Goal: Transaction & Acquisition: Purchase product/service

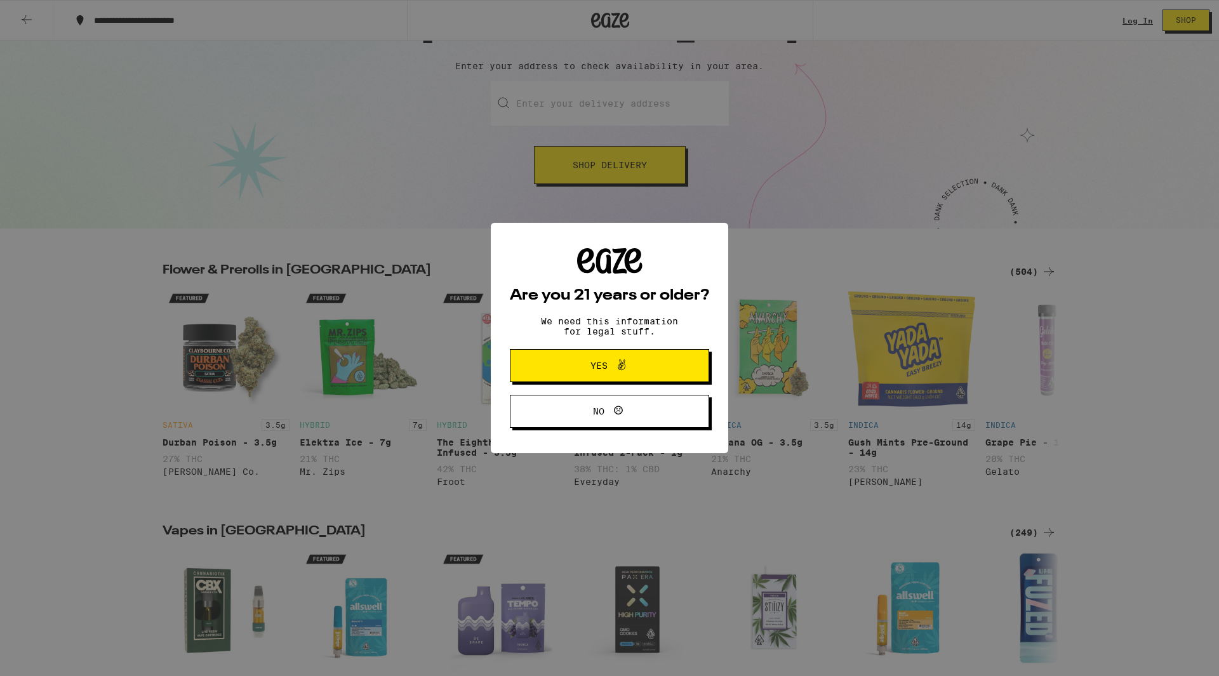
click at [598, 361] on span "Yes" at bounding box center [599, 365] width 17 height 9
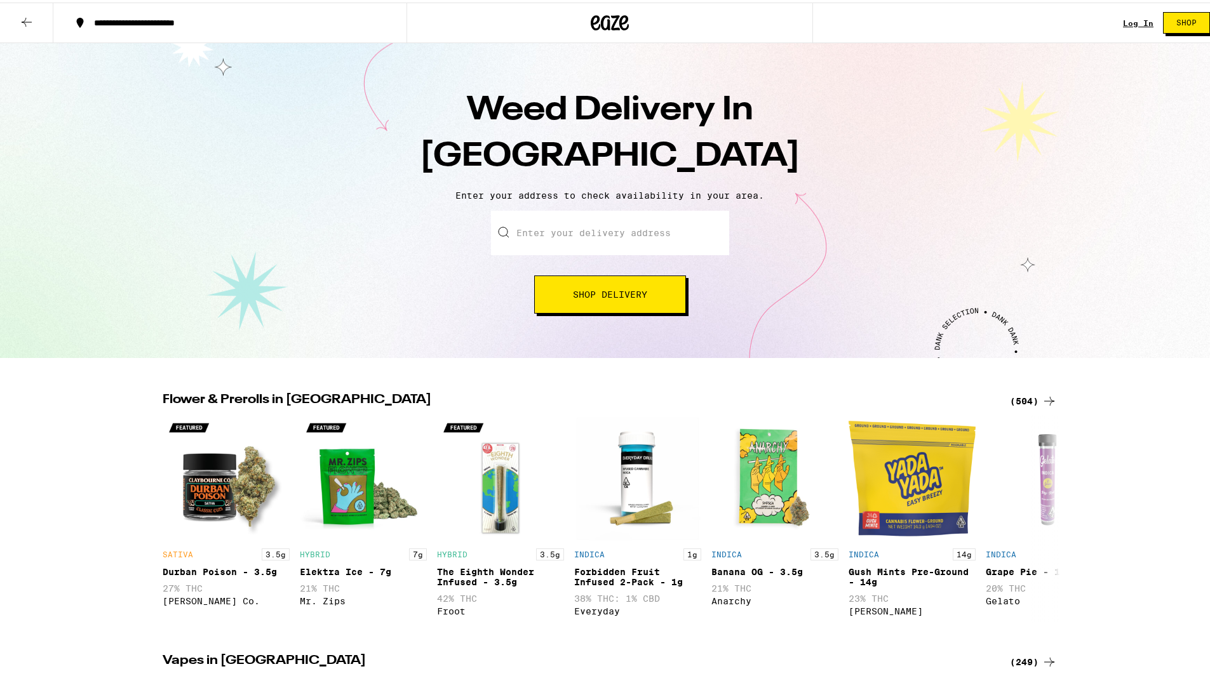
click at [205, 16] on div "**********" at bounding box center [236, 20] width 297 height 9
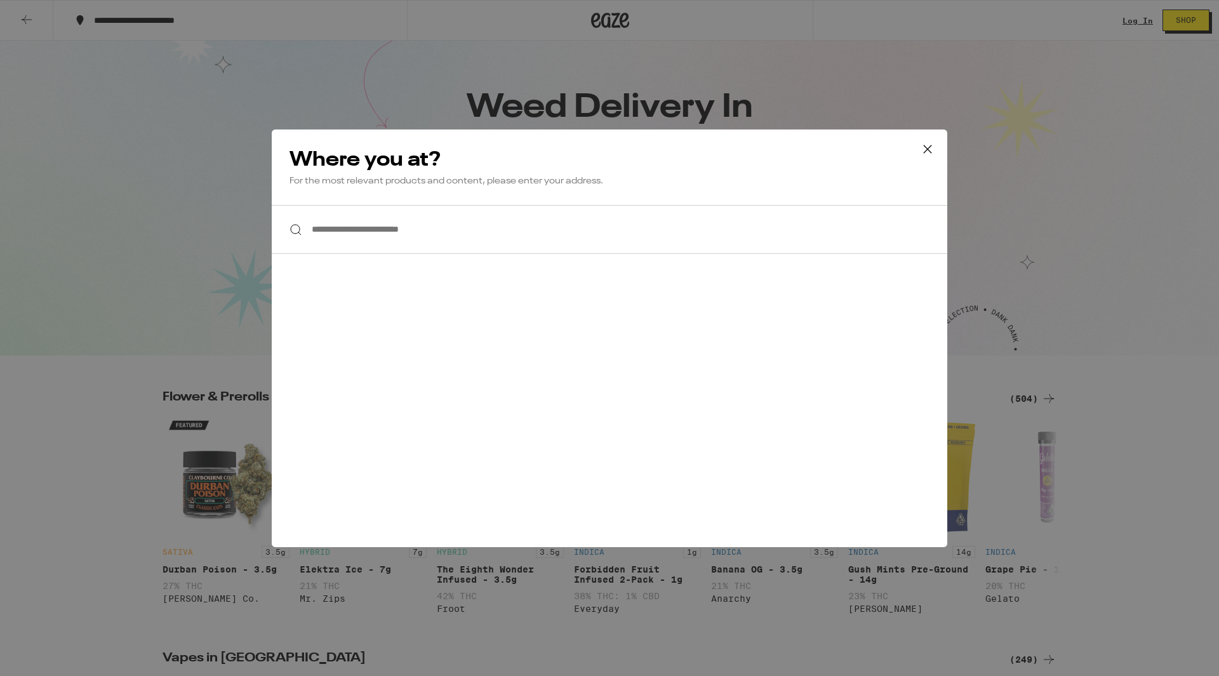
click at [408, 226] on input "**********" at bounding box center [610, 229] width 676 height 49
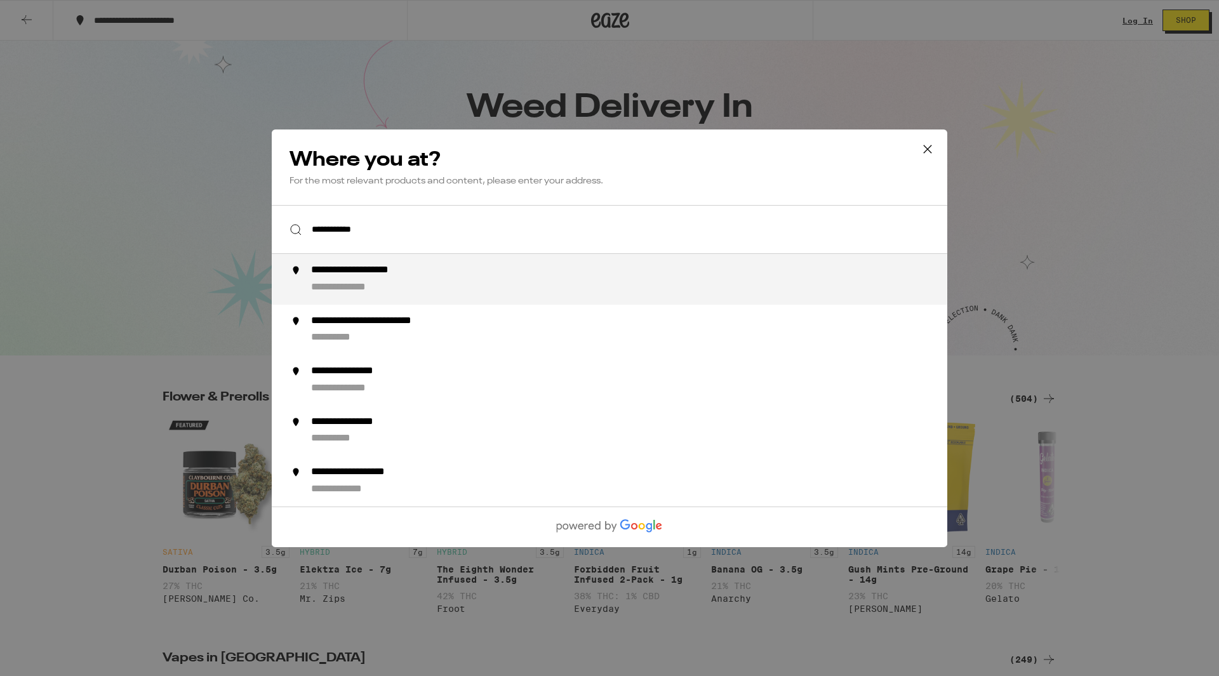
click at [407, 278] on div "**********" at bounding box center [376, 270] width 131 height 13
type input "**********"
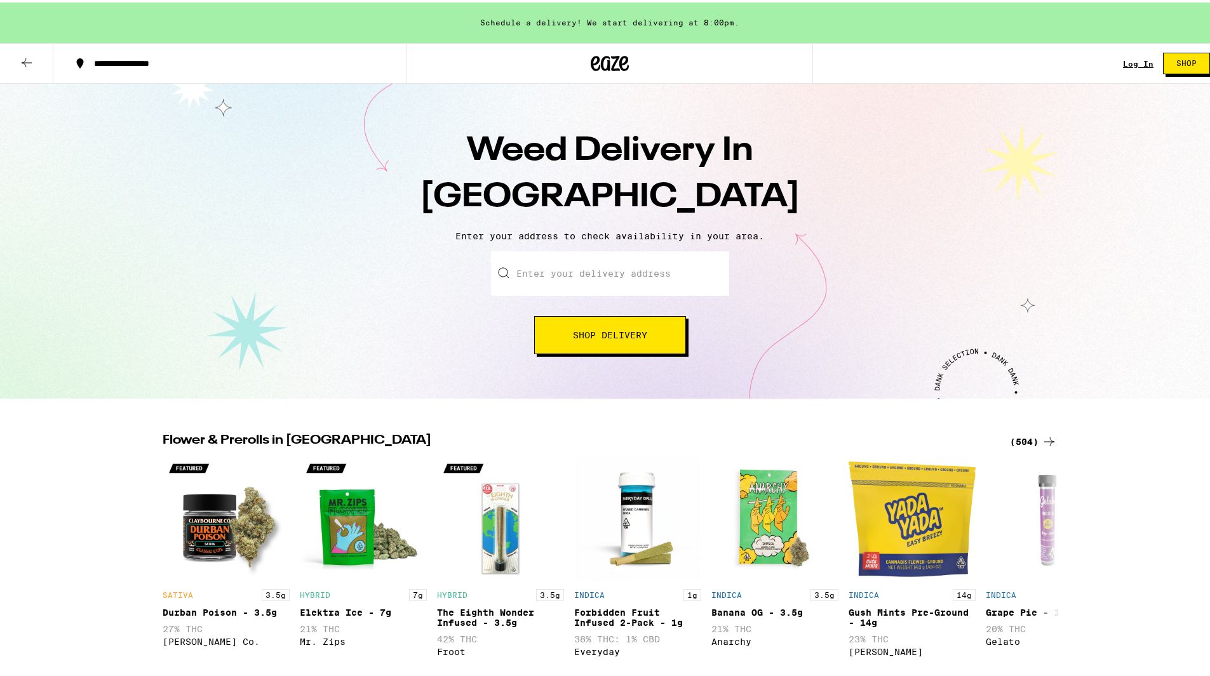
click at [953, 258] on div "Enter your delivery address Shop Delivery" at bounding box center [610, 300] width 1194 height 103
click at [625, 269] on input "Enter your delivery address" at bounding box center [610, 271] width 238 height 44
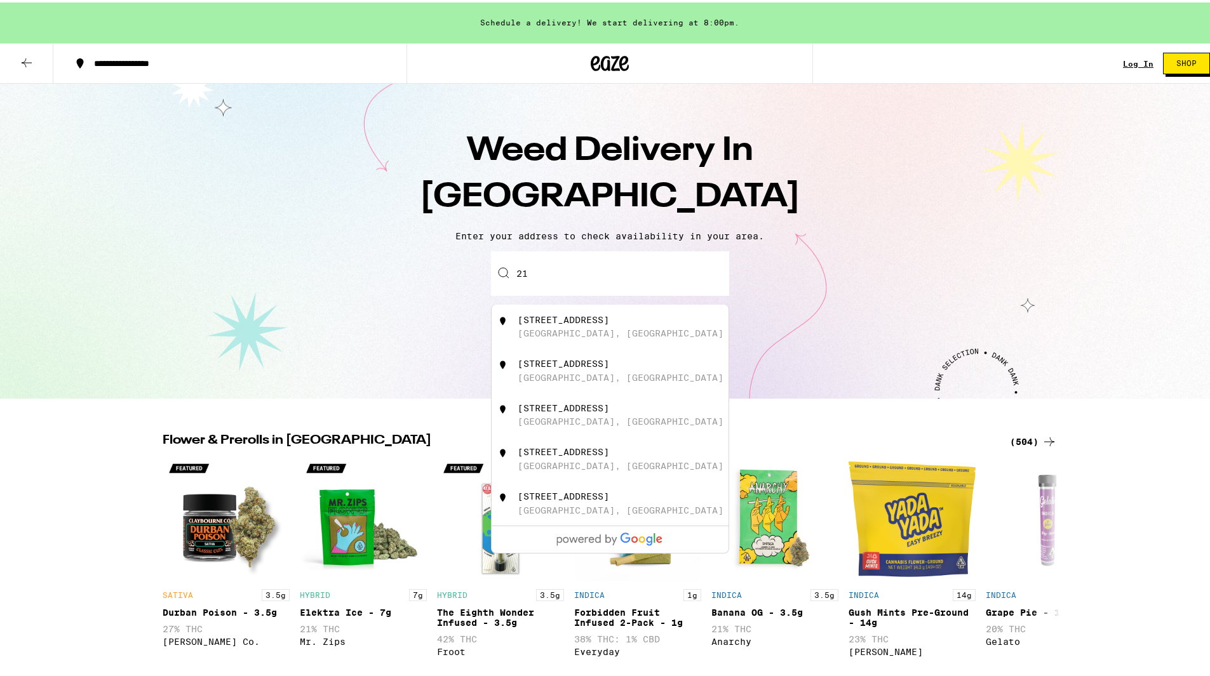
type input "2"
click at [580, 316] on div "[STREET_ADDRESS]" at bounding box center [563, 317] width 91 height 10
type input "[STREET_ADDRESS]"
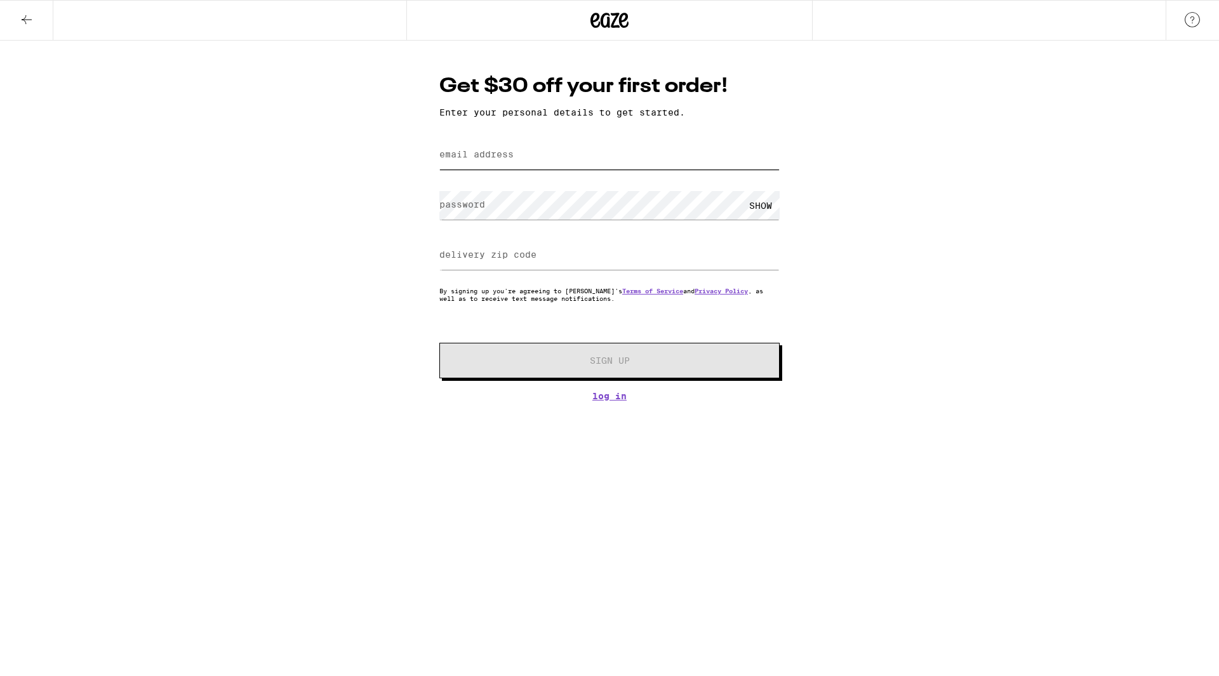
click at [537, 164] on input "email address" at bounding box center [609, 155] width 340 height 29
type input "lauguar@gmail.com"
click at [562, 264] on input "delivery zip code" at bounding box center [609, 255] width 340 height 29
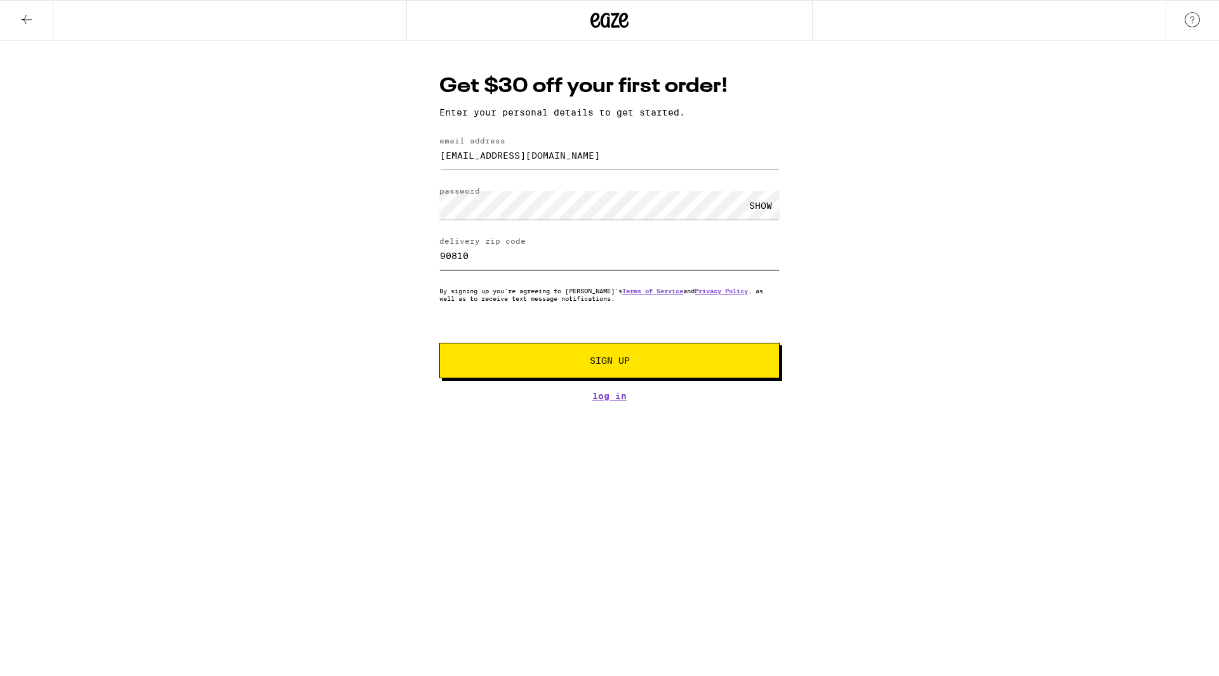
type input "90810"
click at [926, 260] on div "Get $30 off your first order! Enter your personal details to get started. email…" at bounding box center [609, 221] width 1219 height 361
click at [629, 358] on span "Sign Up" at bounding box center [610, 360] width 40 height 9
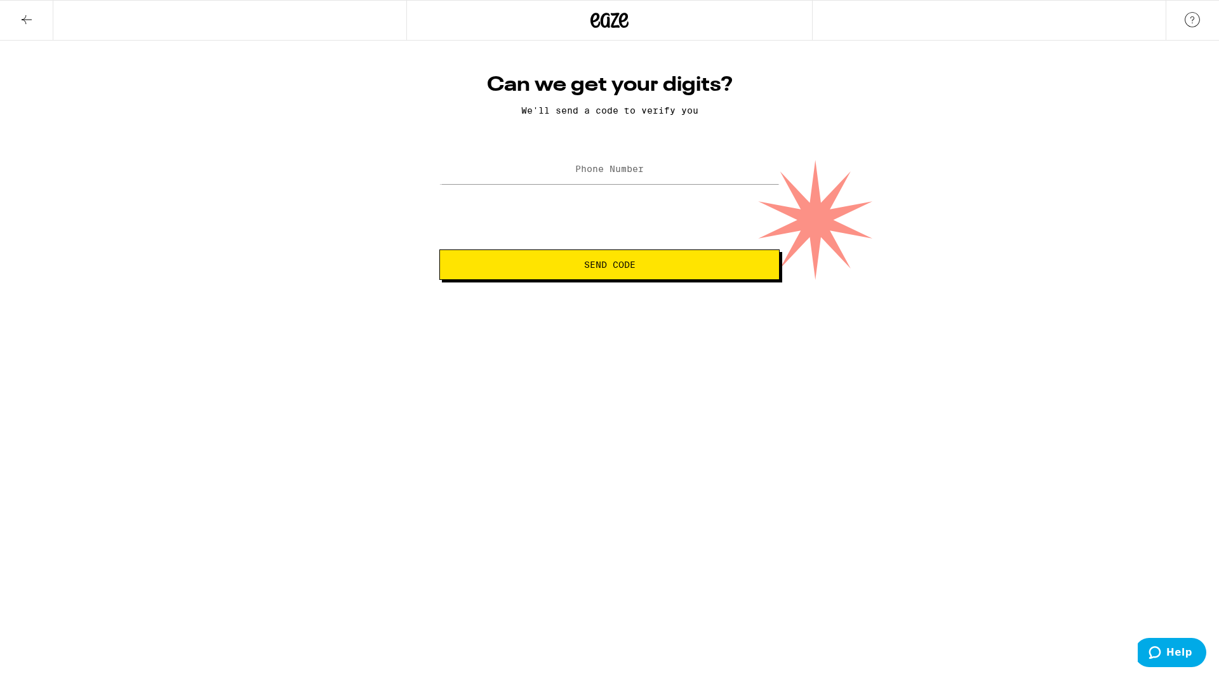
click at [583, 174] on label "Phone Number" at bounding box center [609, 169] width 69 height 10
type input "(909) 919-0453"
click at [583, 261] on button "Send Code" at bounding box center [609, 265] width 340 height 30
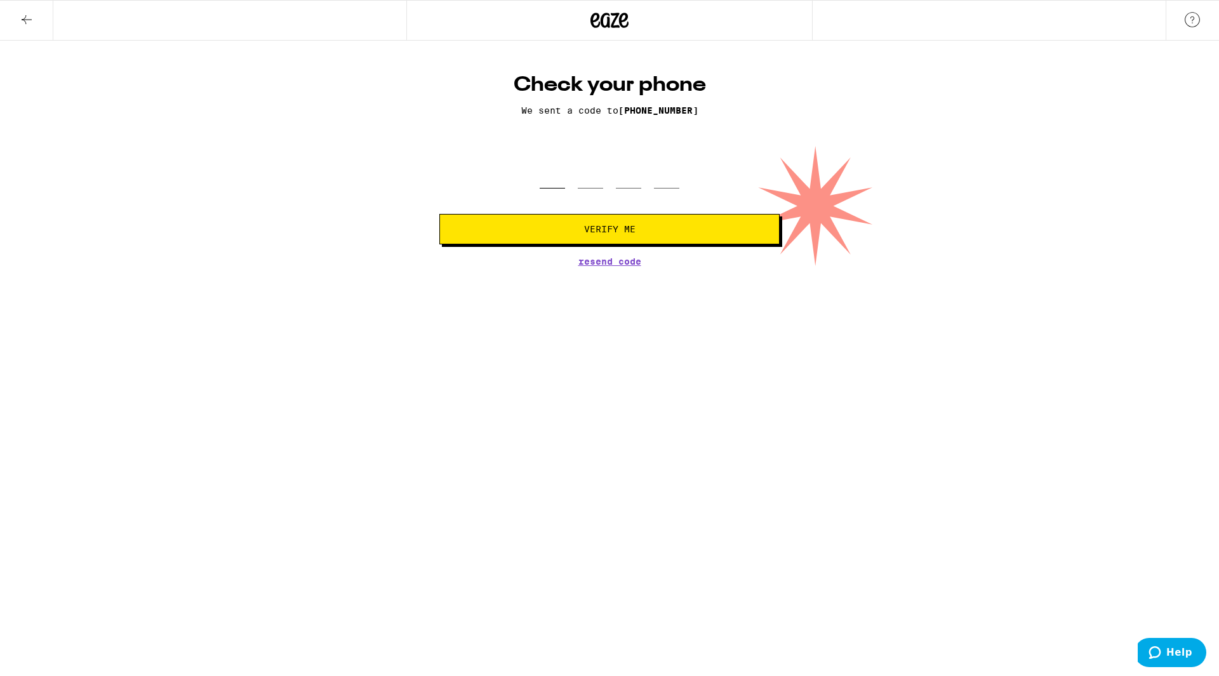
click at [552, 170] on input "tel" at bounding box center [552, 169] width 25 height 37
type input "8"
type input "5"
type input "0"
type input "5"
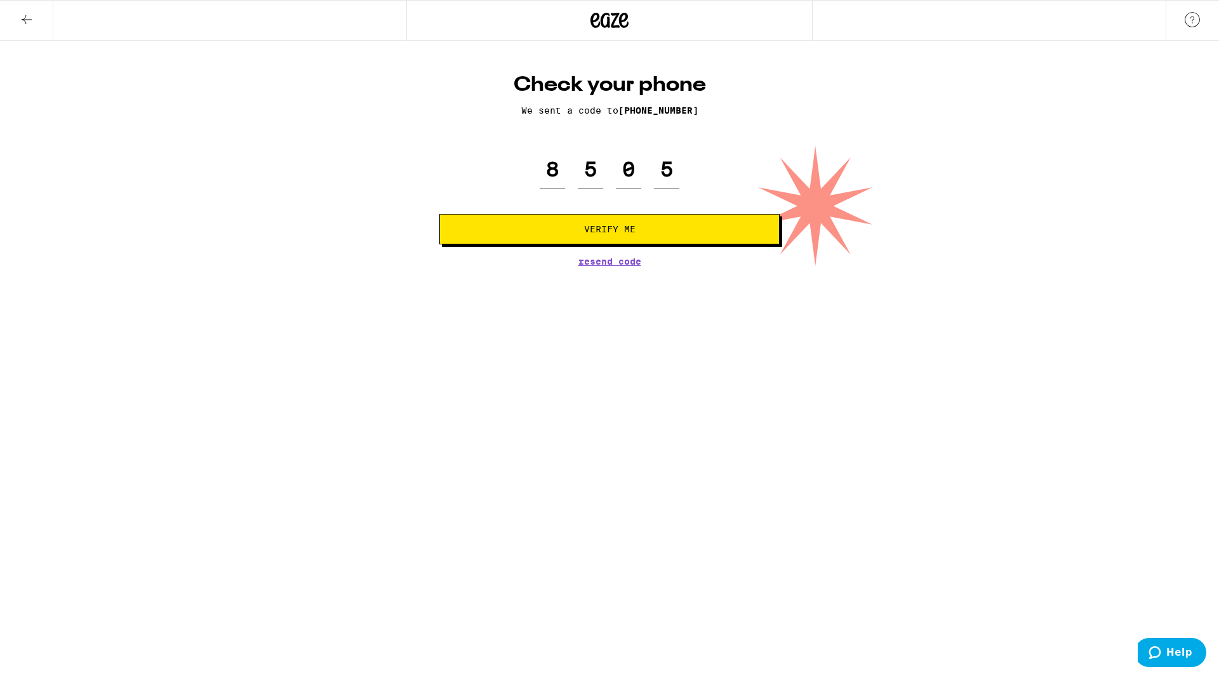
click at [595, 219] on button "Verify Me" at bounding box center [609, 229] width 340 height 30
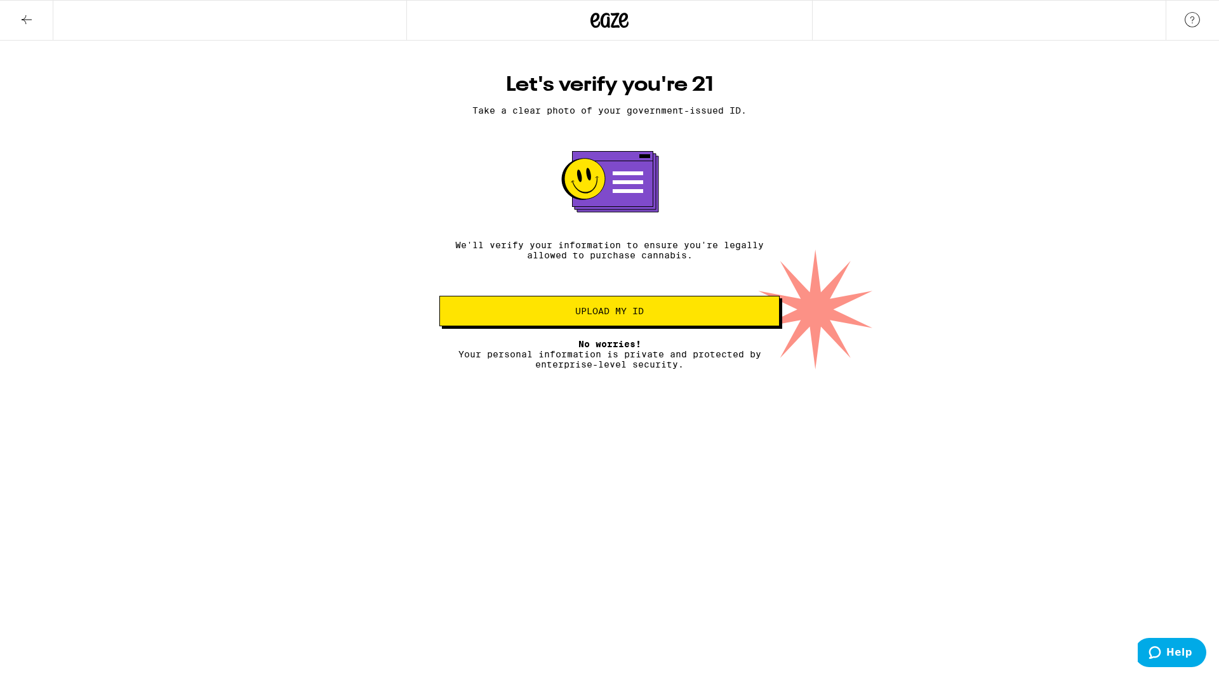
click at [532, 248] on p "We'll verify your information to ensure you're legally allowed to purchase cann…" at bounding box center [609, 250] width 340 height 20
click at [613, 311] on span "Upload my ID" at bounding box center [609, 311] width 69 height 9
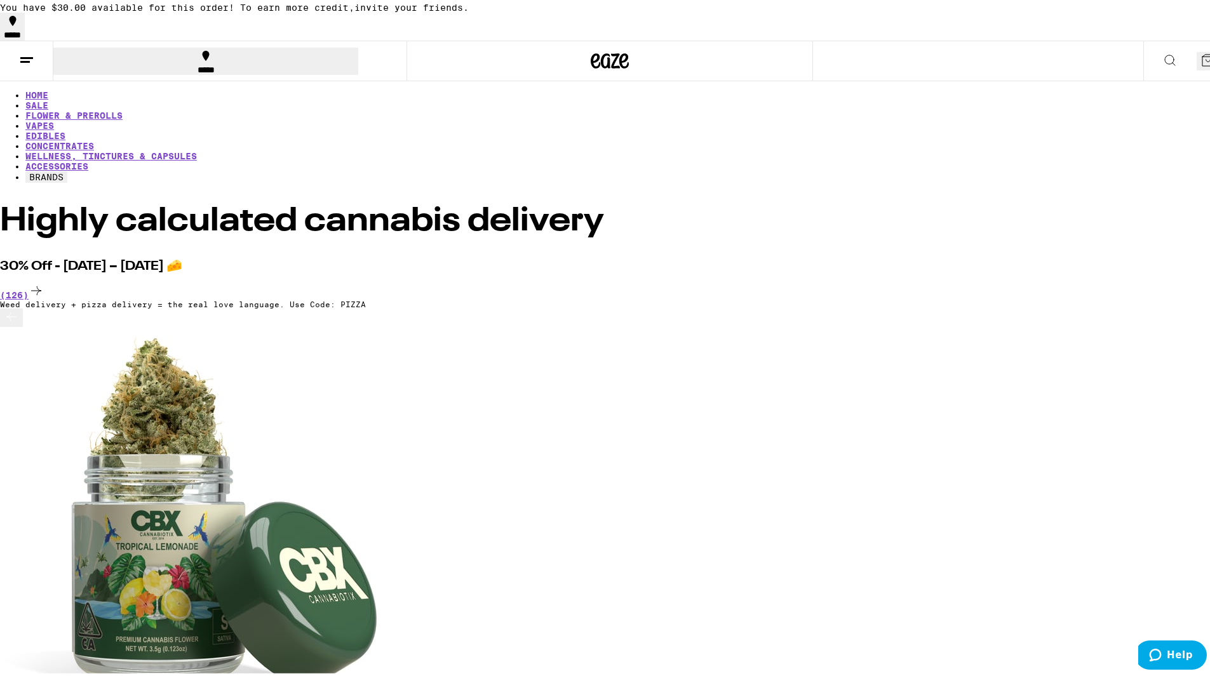
click at [27, 65] on icon at bounding box center [26, 57] width 15 height 15
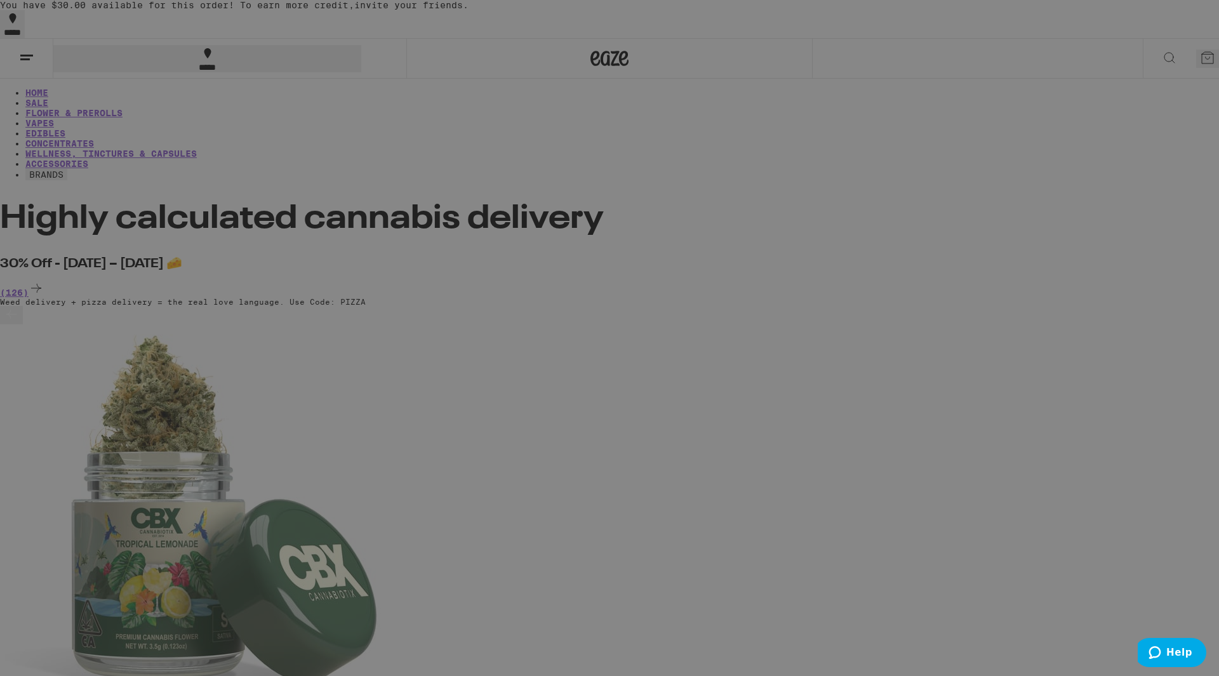
click at [66, 192] on icon at bounding box center [58, 199] width 15 height 15
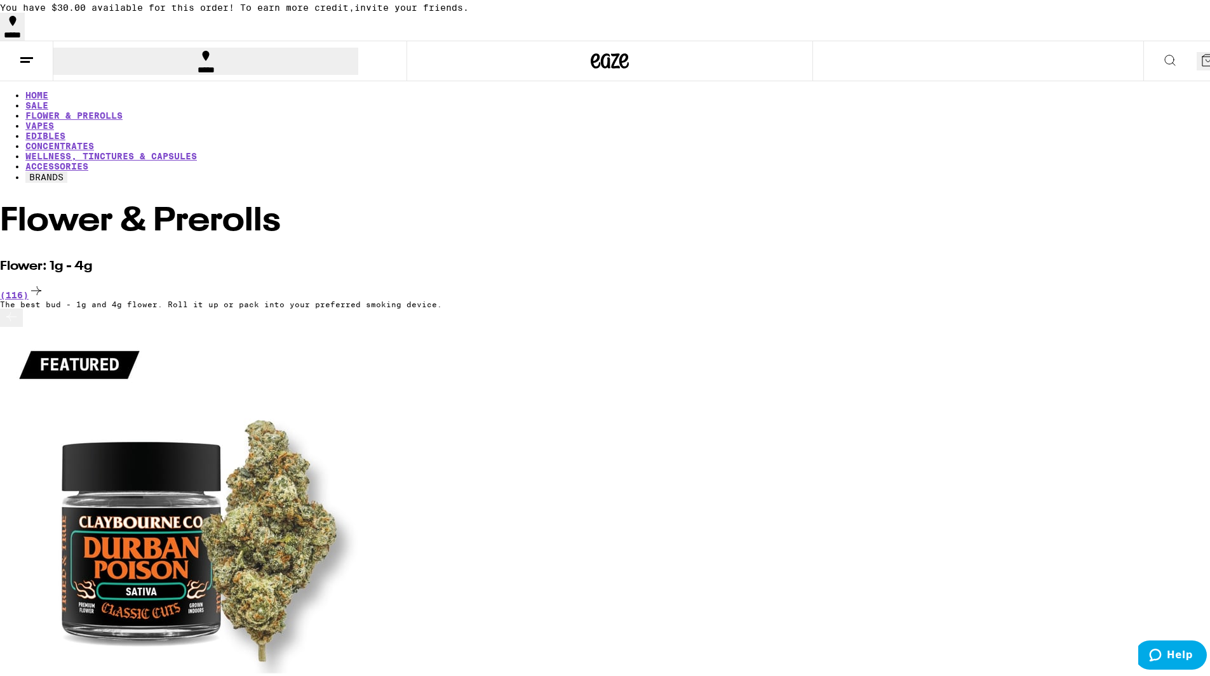
click at [22, 60] on icon at bounding box center [26, 57] width 15 height 15
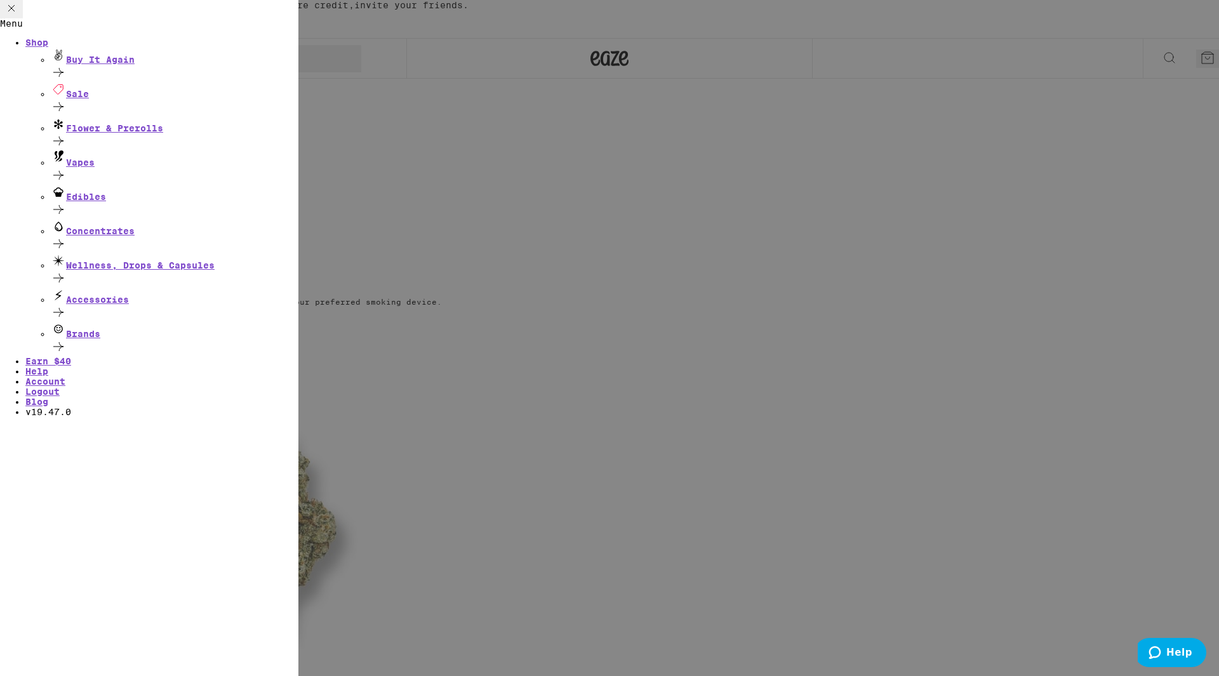
click at [1104, 312] on div "Menu Shop Buy It Again Sale Flower & Prerolls Vapes Edibles Concentrates Wellne…" at bounding box center [609, 338] width 1219 height 676
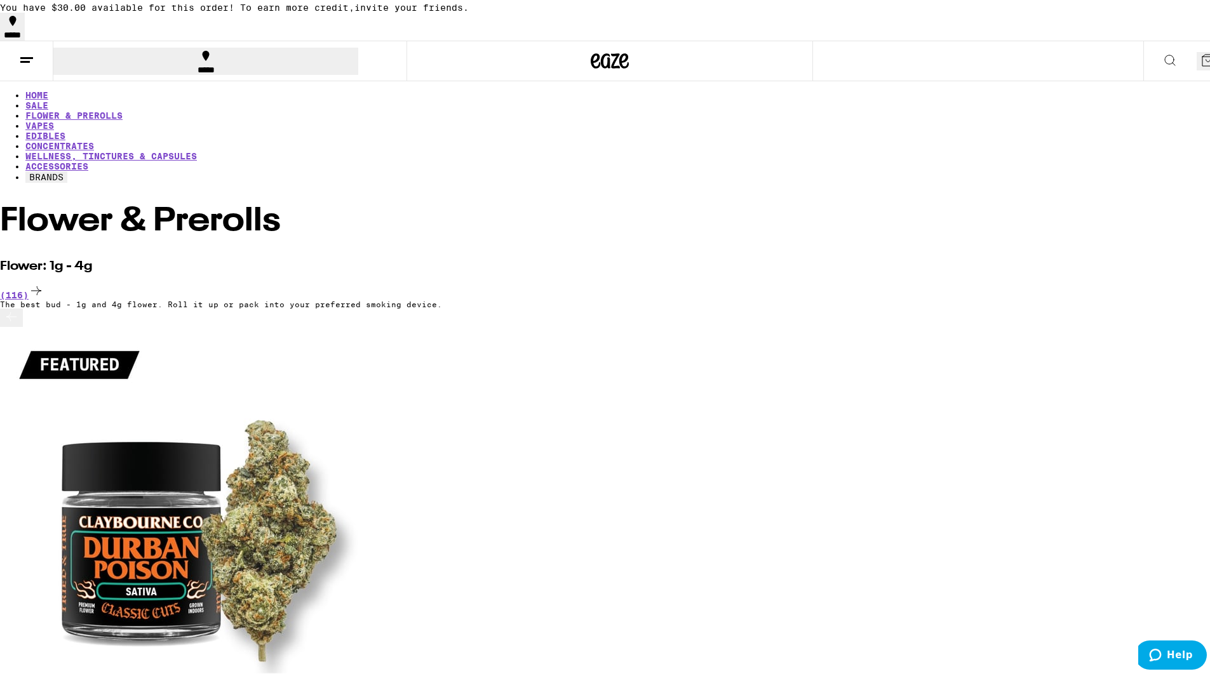
scroll to position [0, 2267]
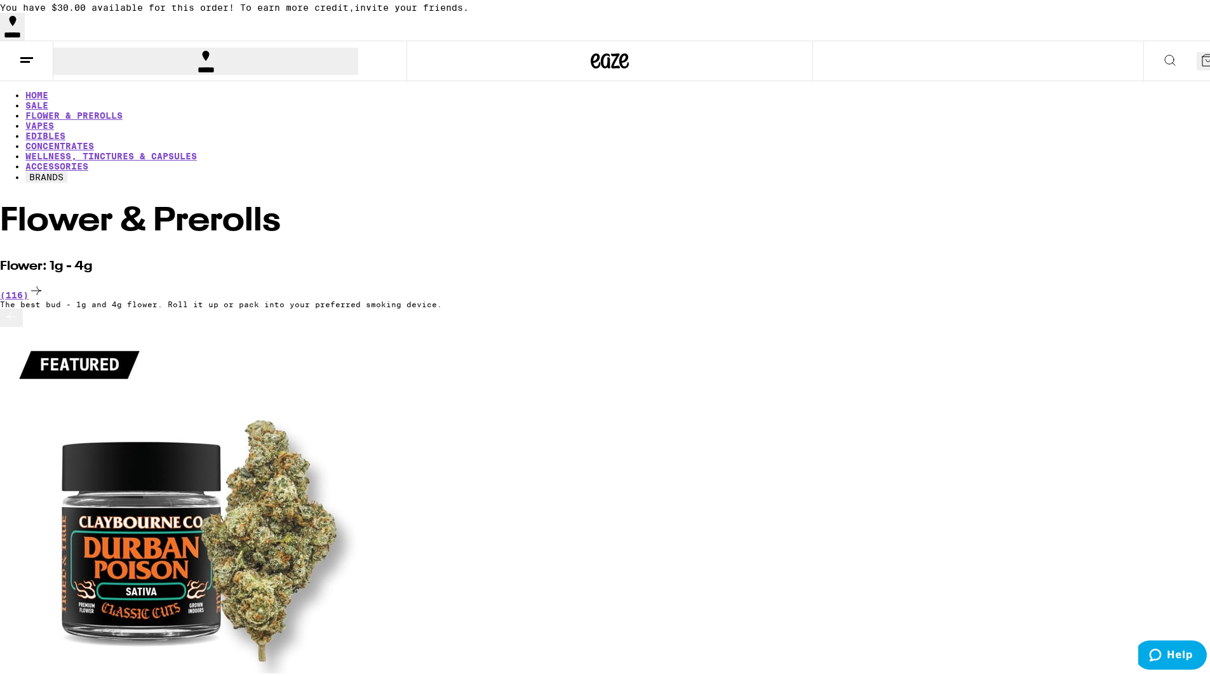
scroll to position [0, 6046]
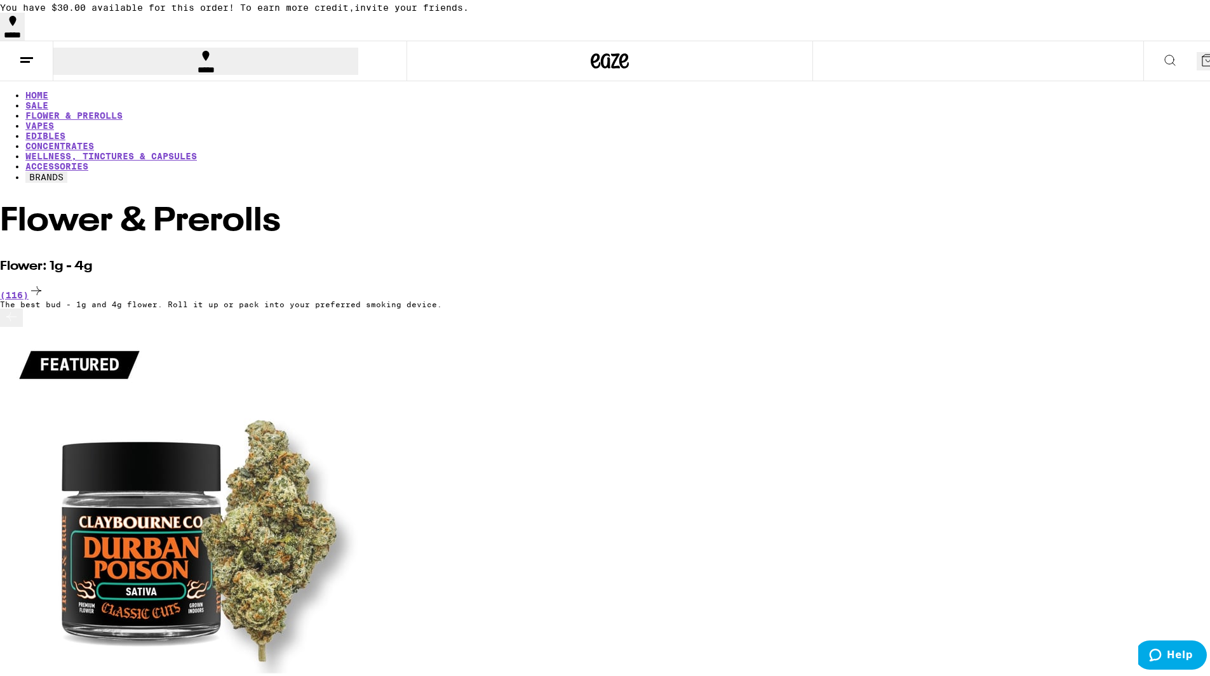
scroll to position [0, 9825]
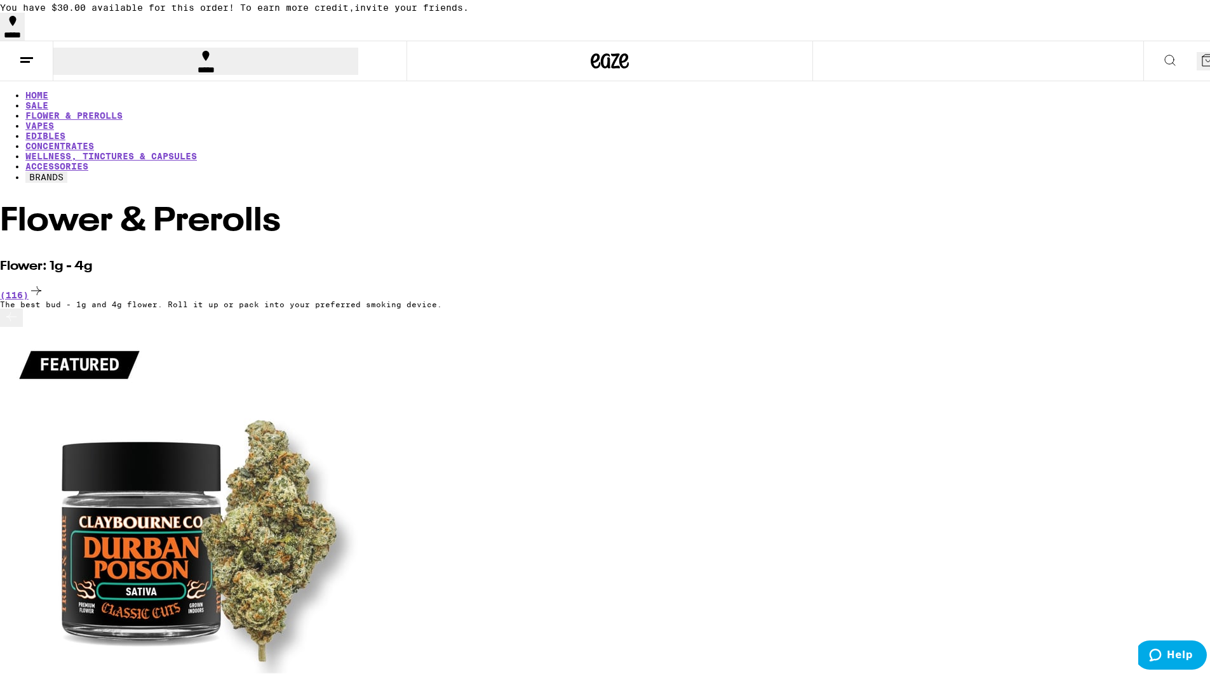
click at [28, 65] on icon at bounding box center [26, 57] width 15 height 15
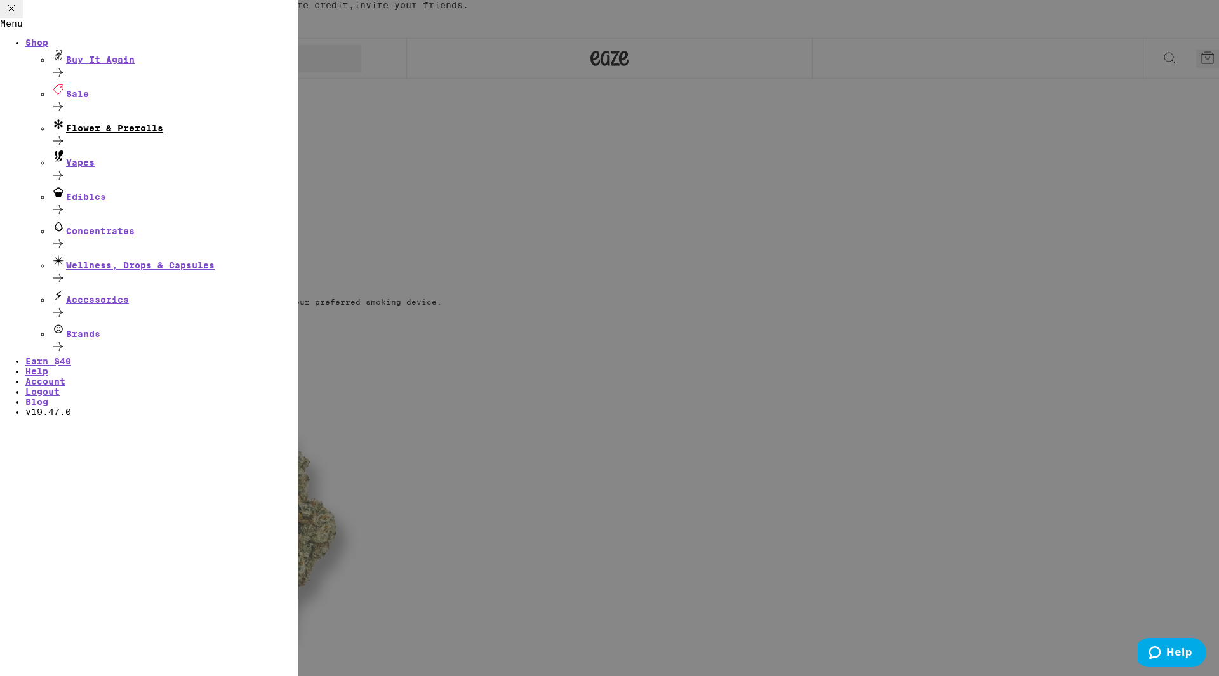
click at [170, 133] on div "Flower & Prerolls" at bounding box center [175, 124] width 248 height 17
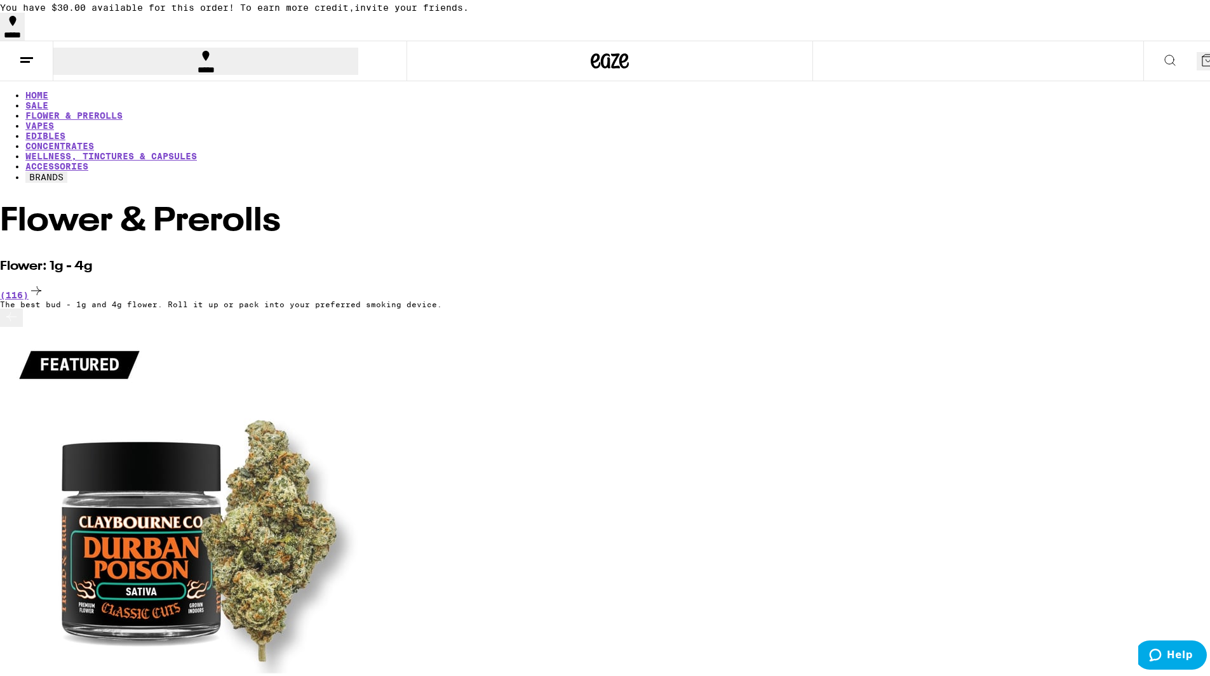
click at [22, 59] on line at bounding box center [25, 59] width 10 height 0
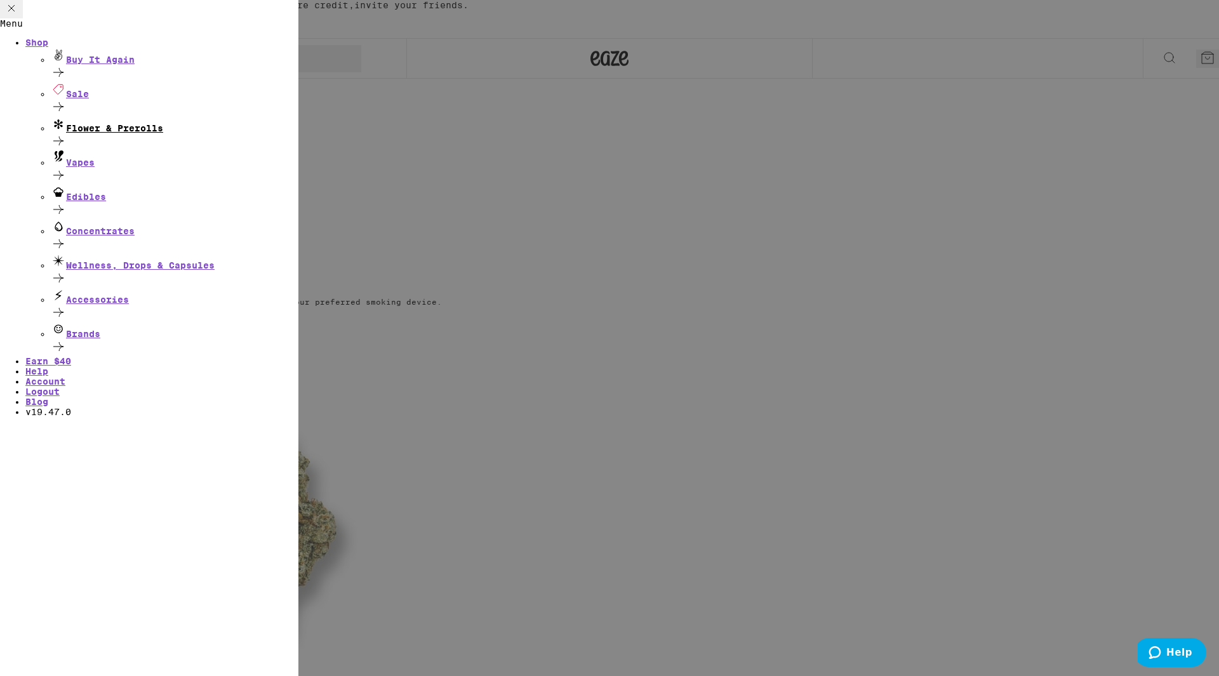
click at [66, 138] on icon at bounding box center [58, 140] width 15 height 15
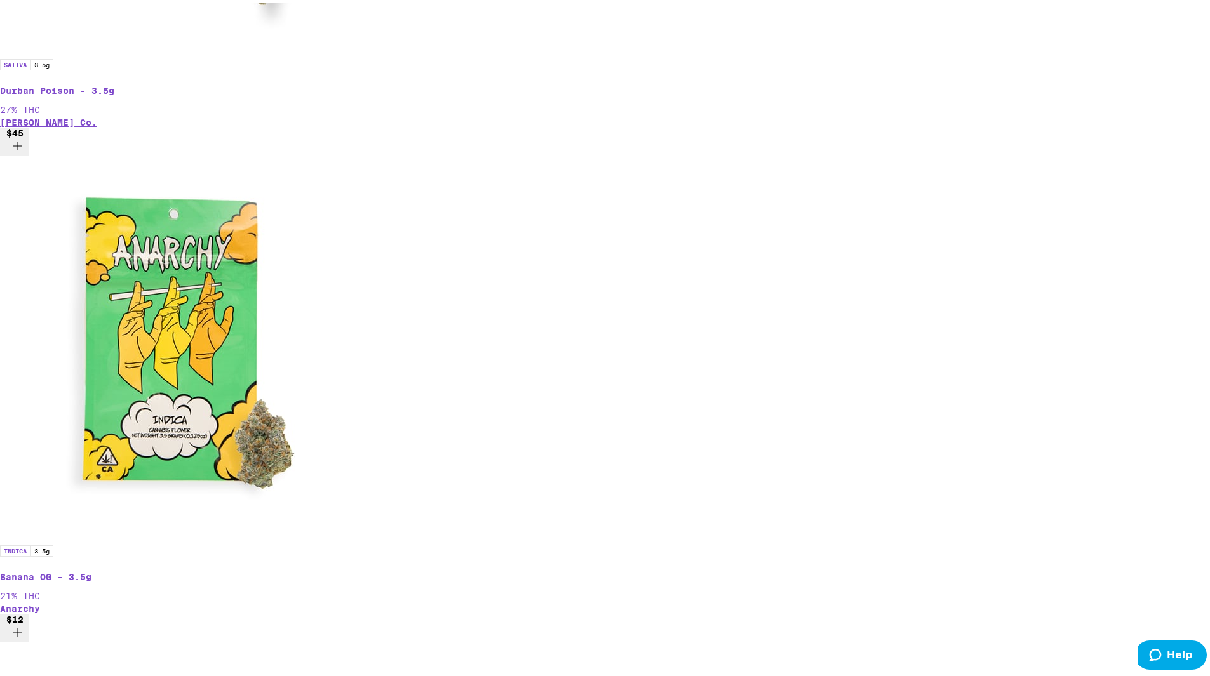
scroll to position [635, 0]
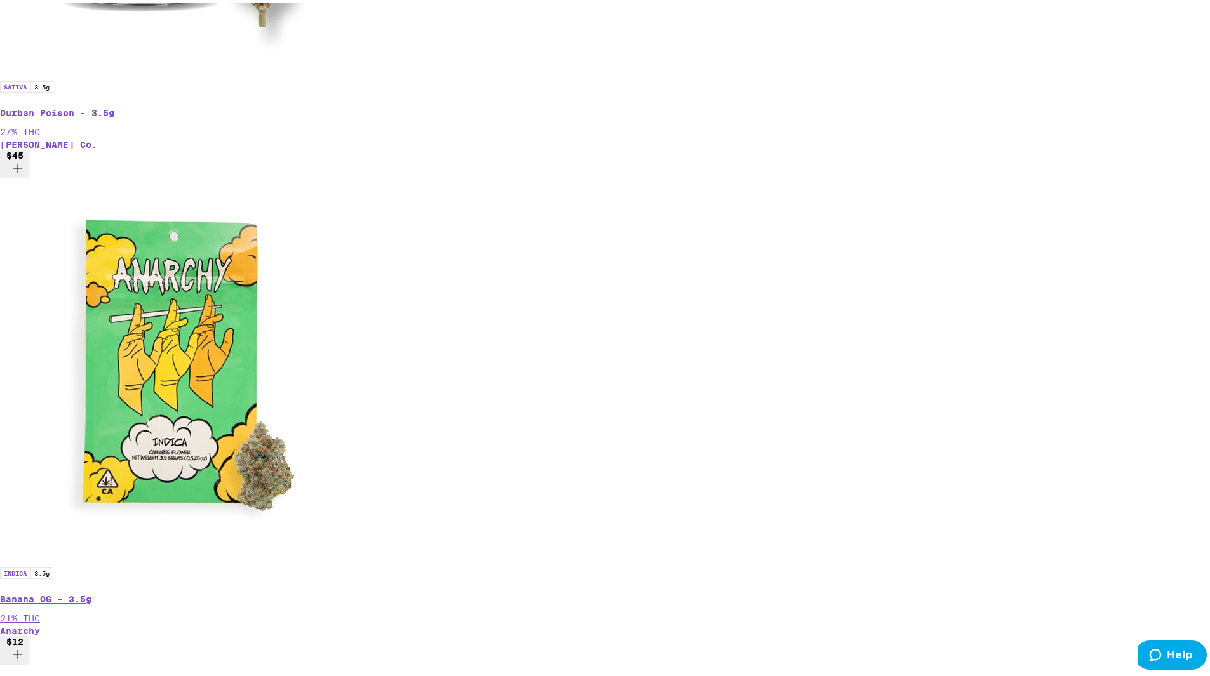
scroll to position [0, 2267]
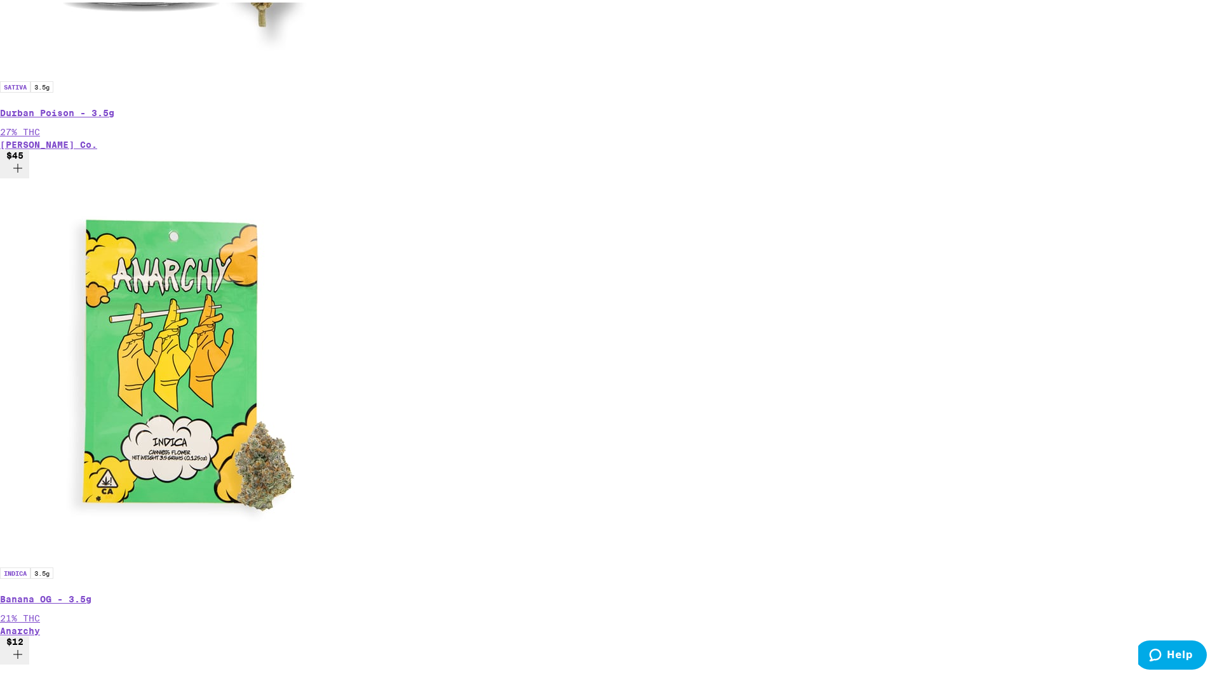
scroll to position [0, 4535]
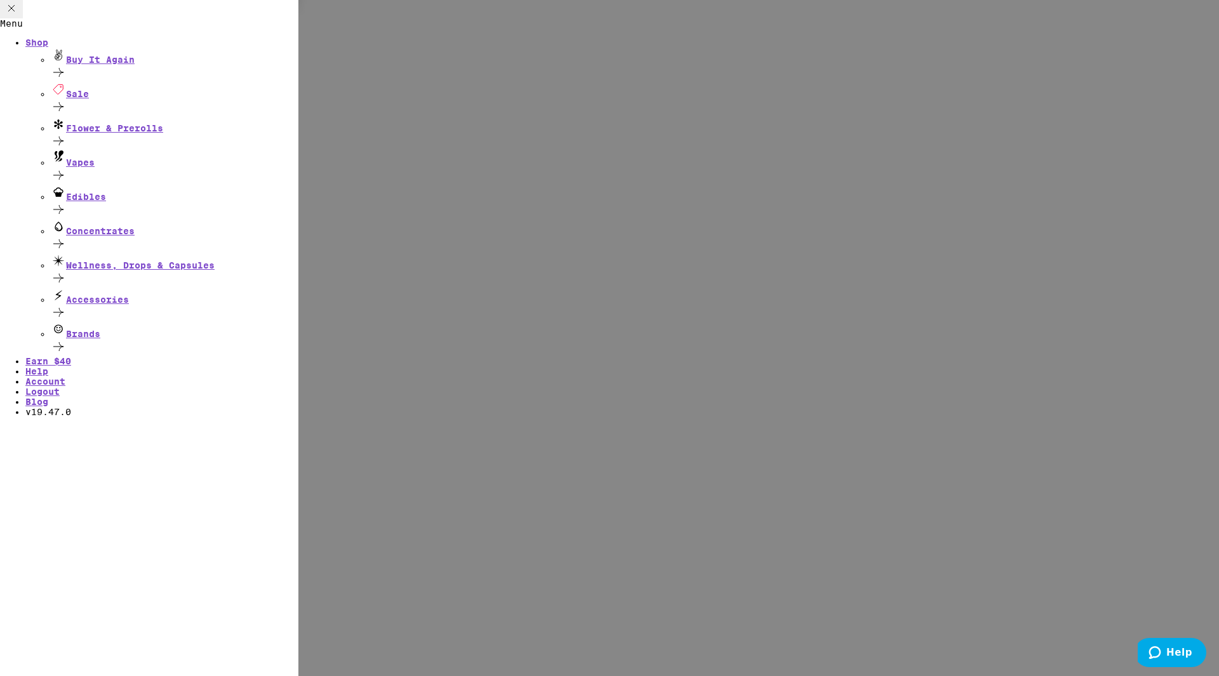
click at [1072, 257] on div "Menu Shop Buy It Again Sale Flower & Prerolls Vapes Edibles Concentrates Wellne…" at bounding box center [609, 338] width 1219 height 676
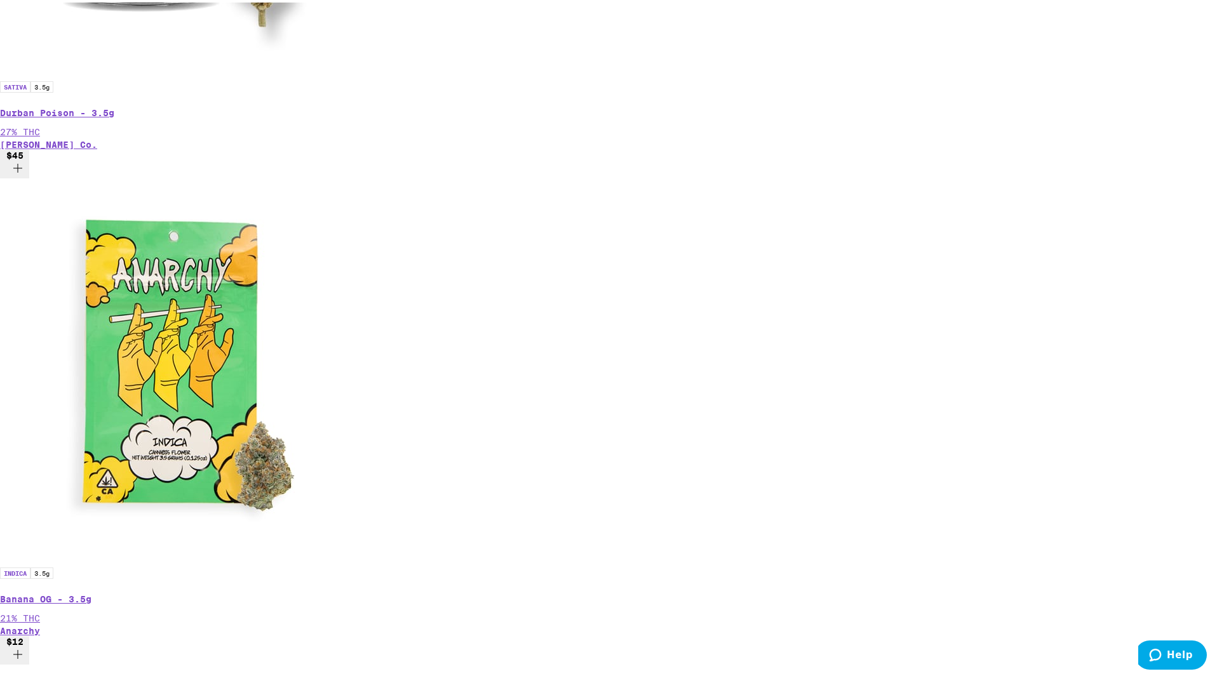
scroll to position [0, 7558]
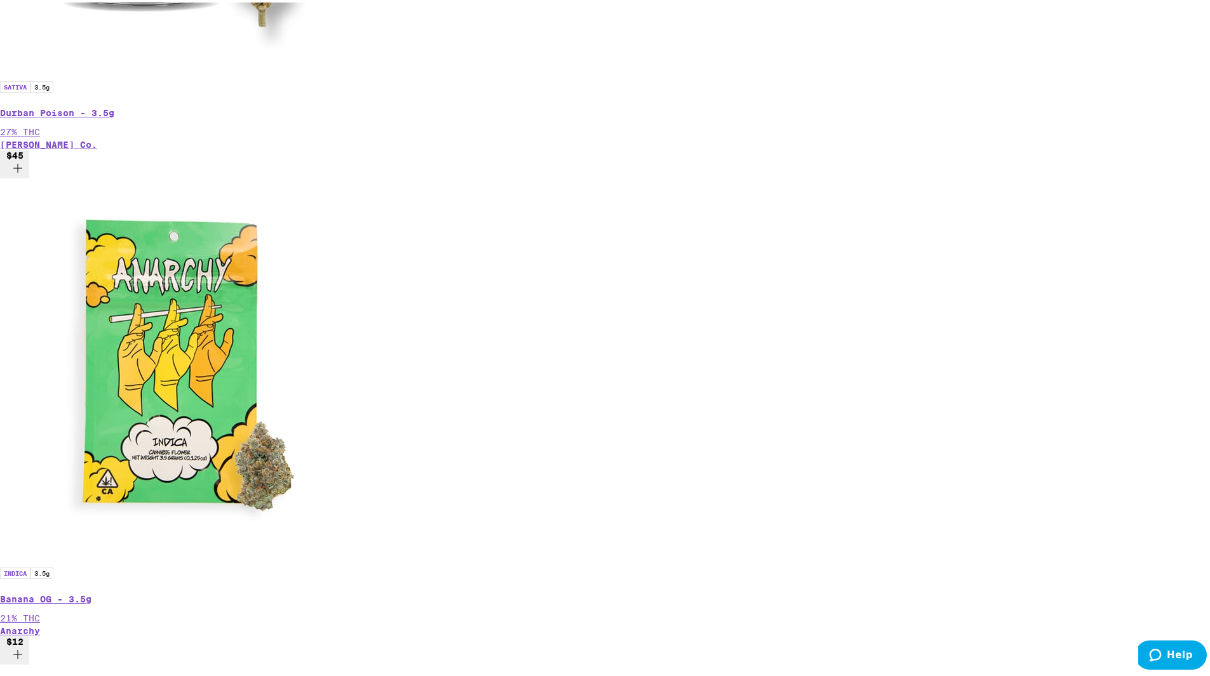
scroll to position [0, 11336]
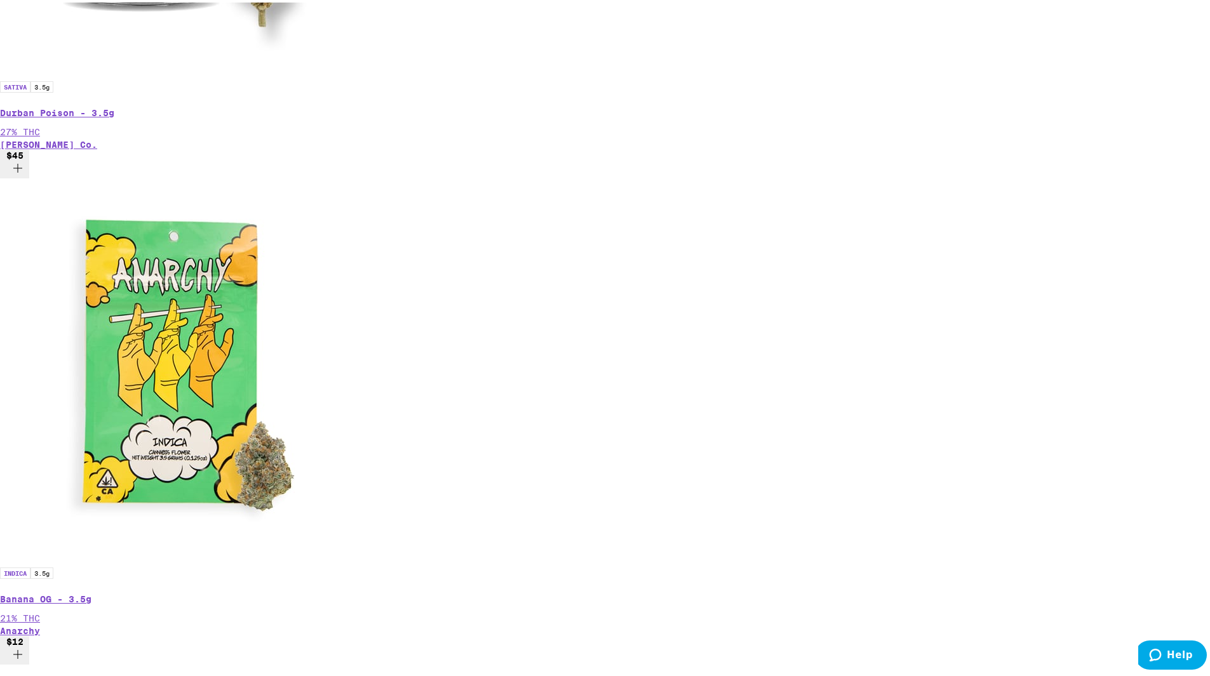
scroll to position [0, 13604]
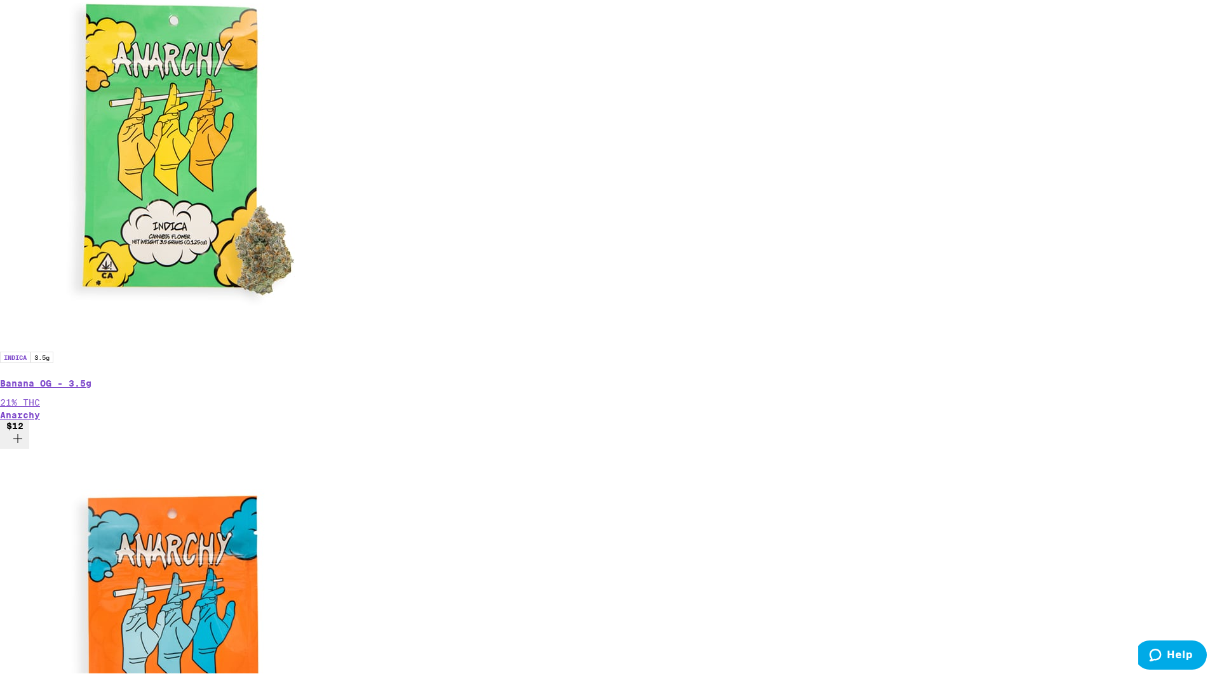
scroll to position [889, 0]
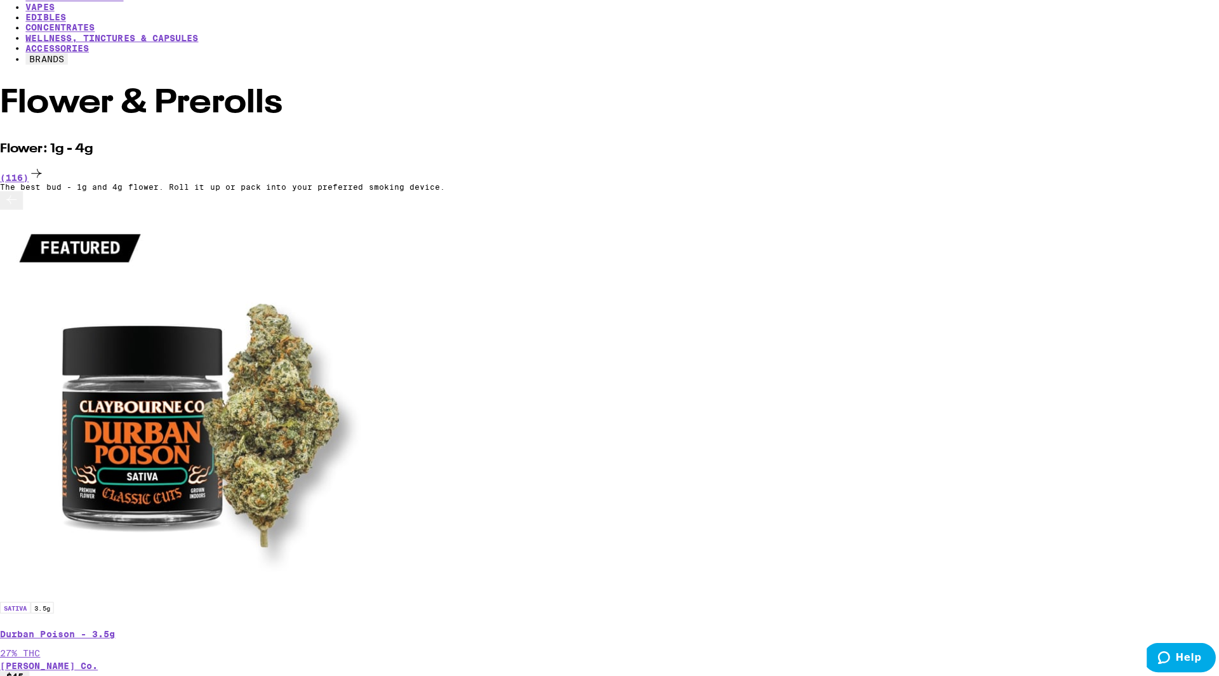
scroll to position [0, 0]
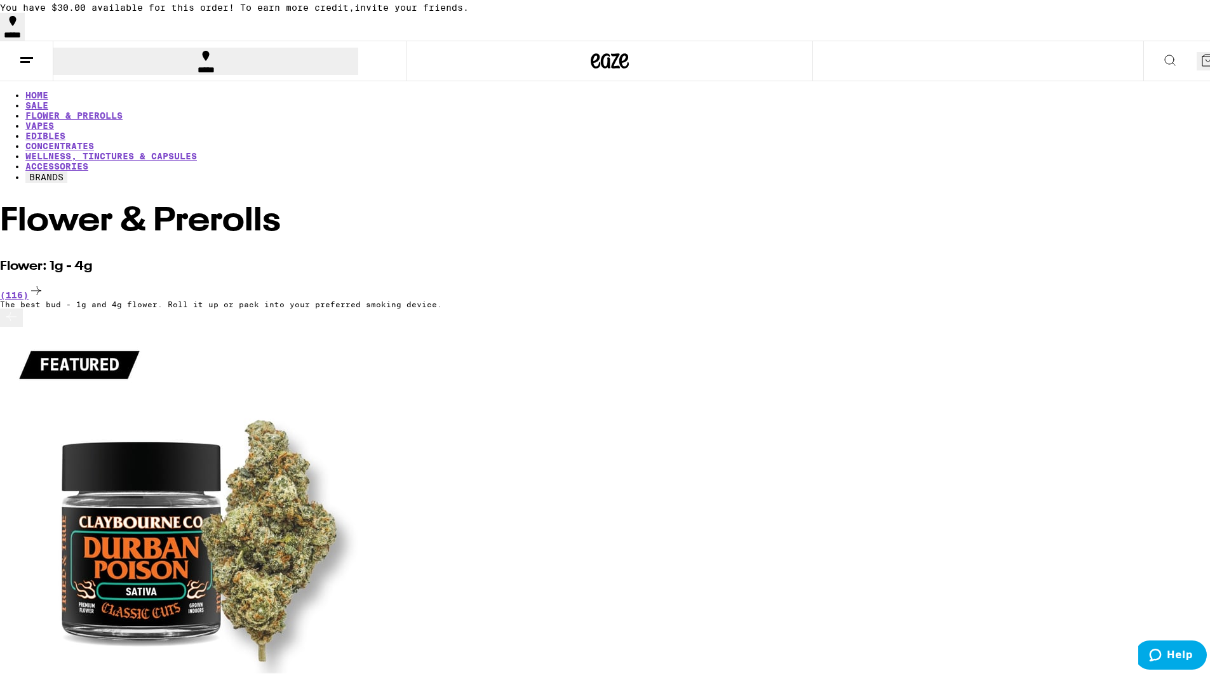
click at [1162, 56] on icon at bounding box center [1169, 57] width 15 height 15
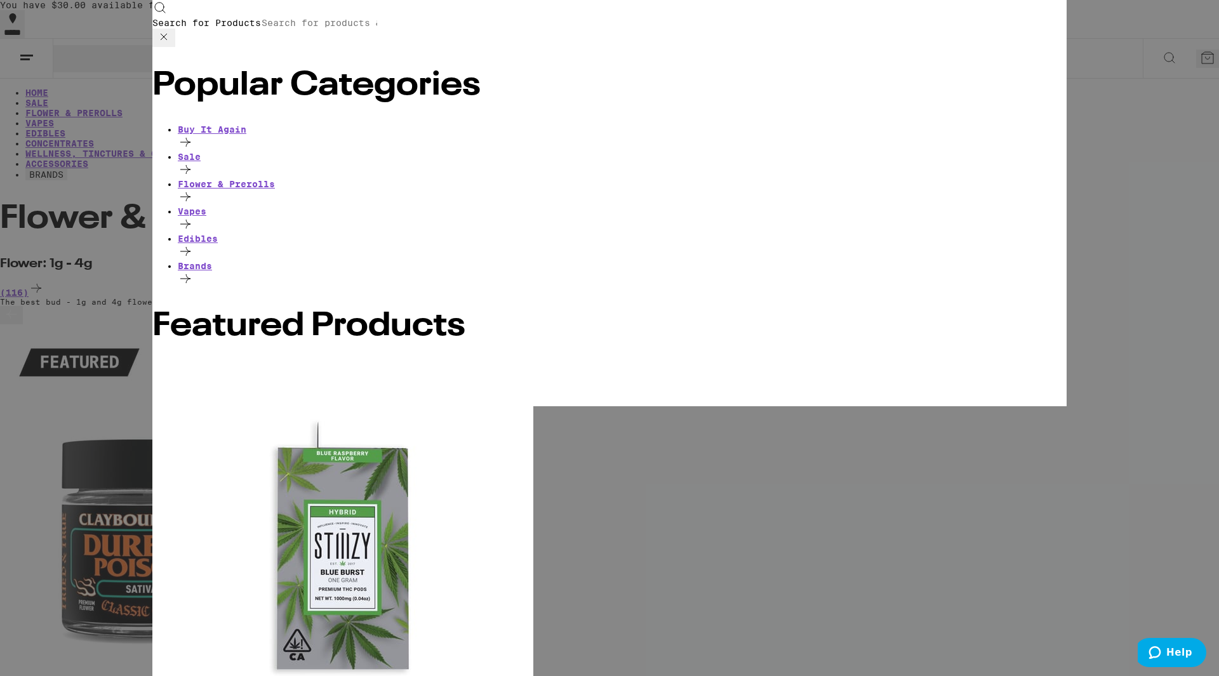
click at [307, 13] on div "Search for Products" at bounding box center [609, 23] width 915 height 47
click at [309, 22] on input "Search for Products" at bounding box center [319, 22] width 117 height 11
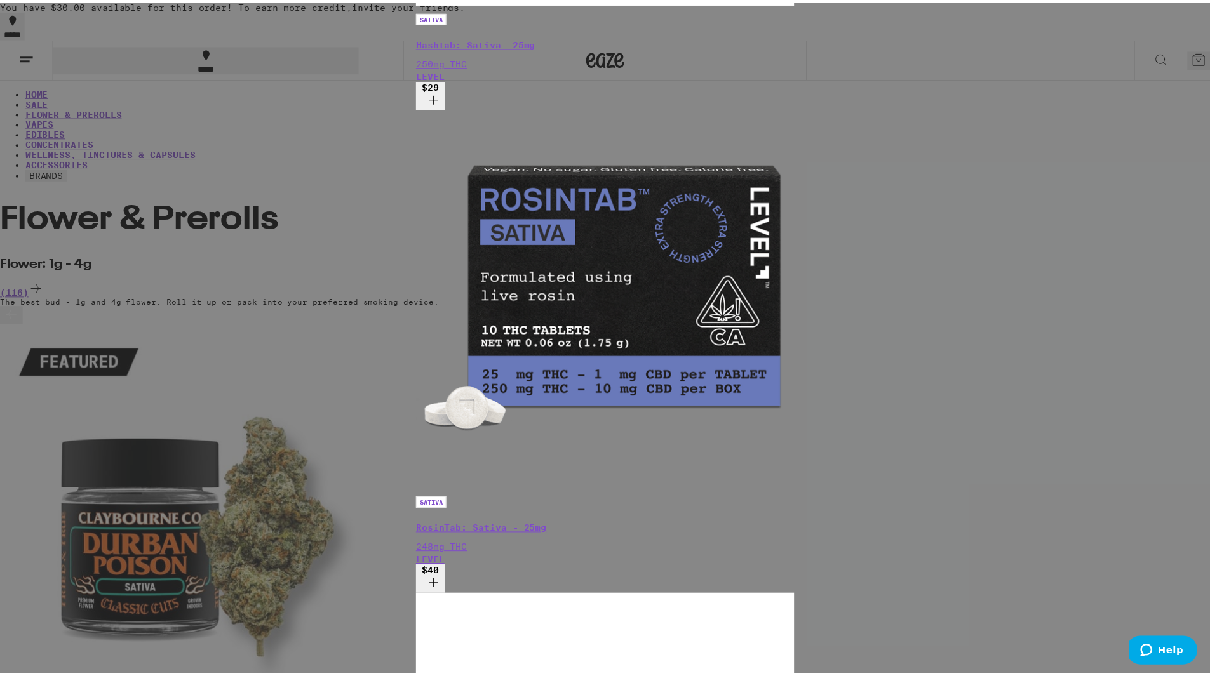
scroll to position [3042, 0]
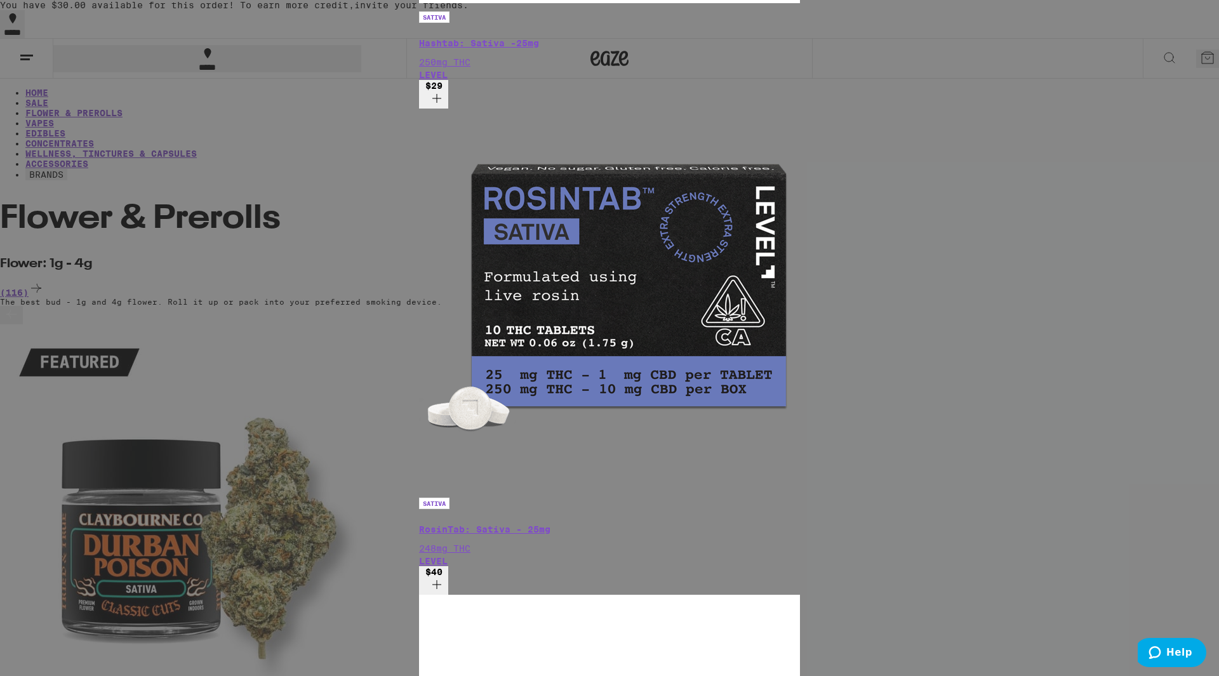
type input "Sativa"
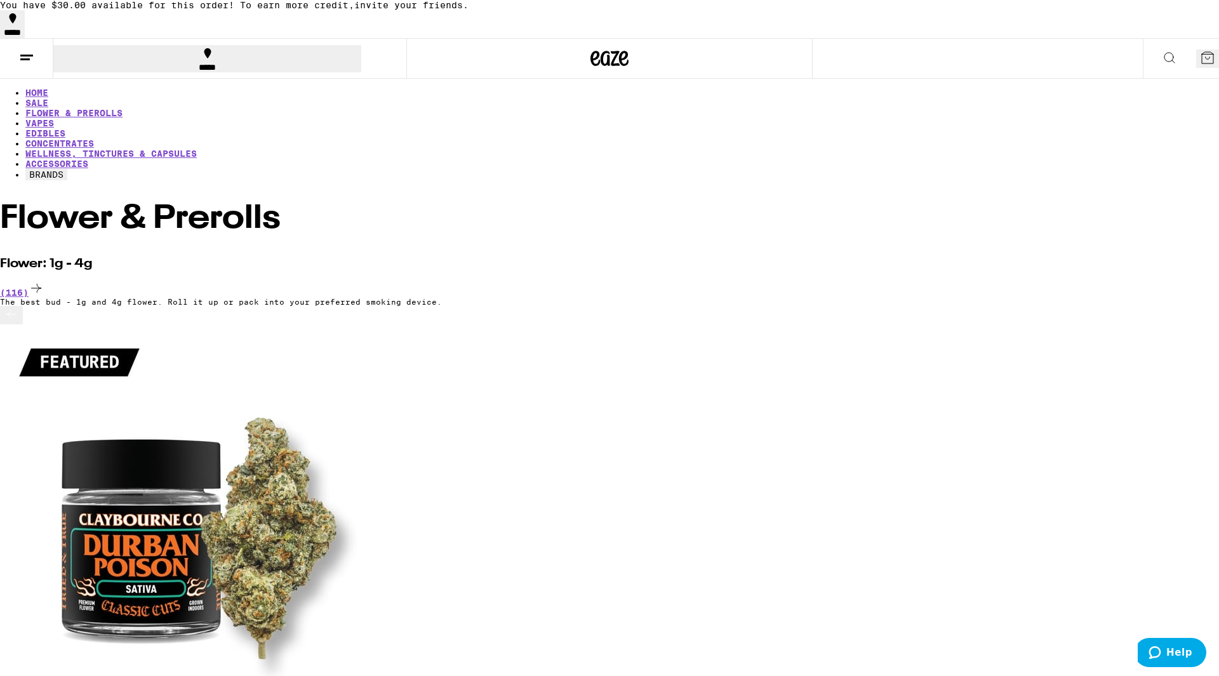
drag, startPoint x: 319, startPoint y: 58, endPoint x: 414, endPoint y: 60, distance: 94.6
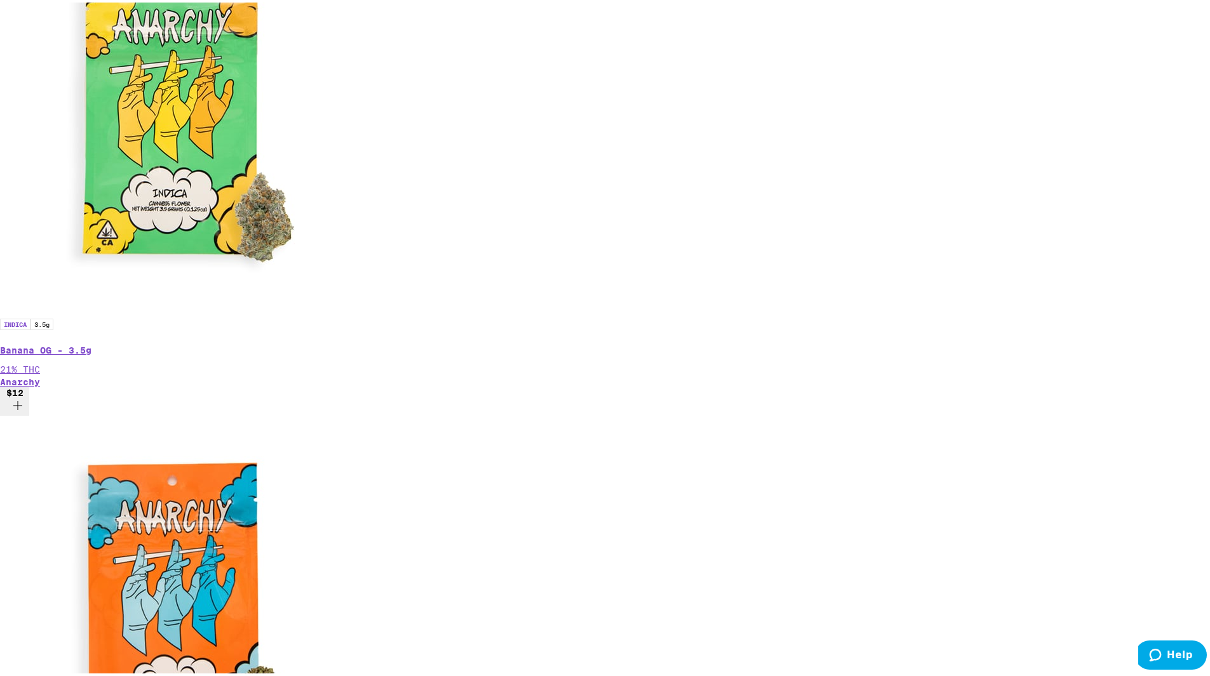
scroll to position [889, 0]
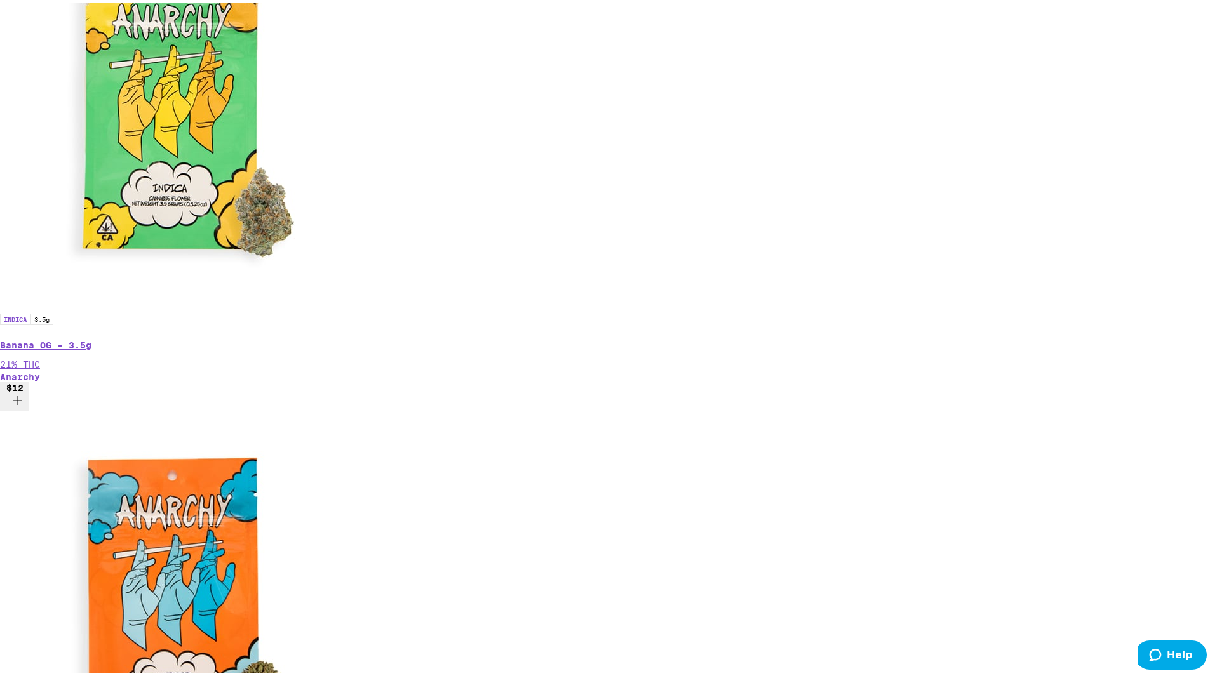
scroll to position [0, 3779]
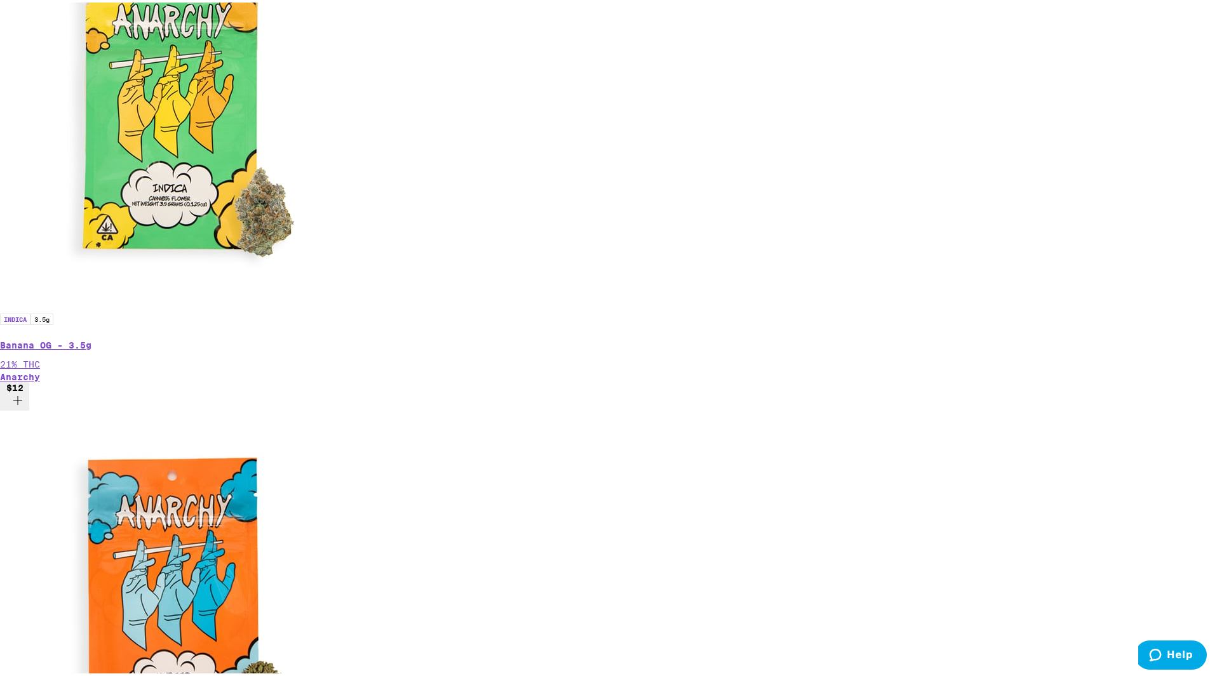
scroll to position [0, 6046]
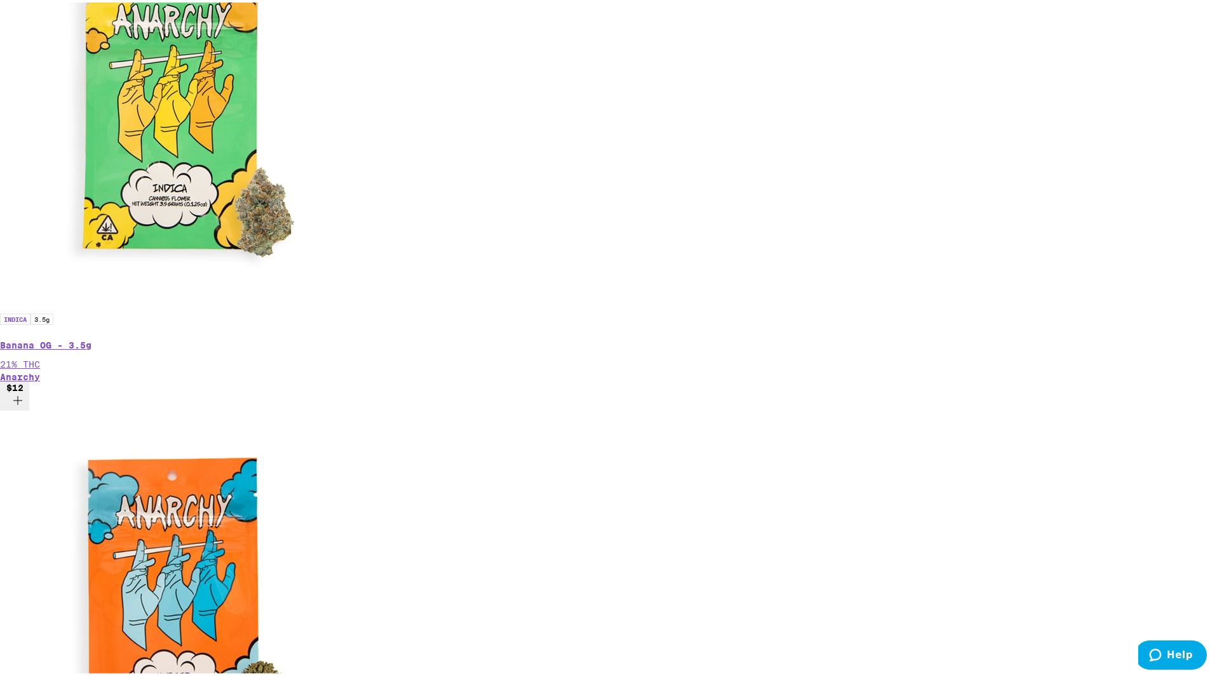
scroll to position [0, 9825]
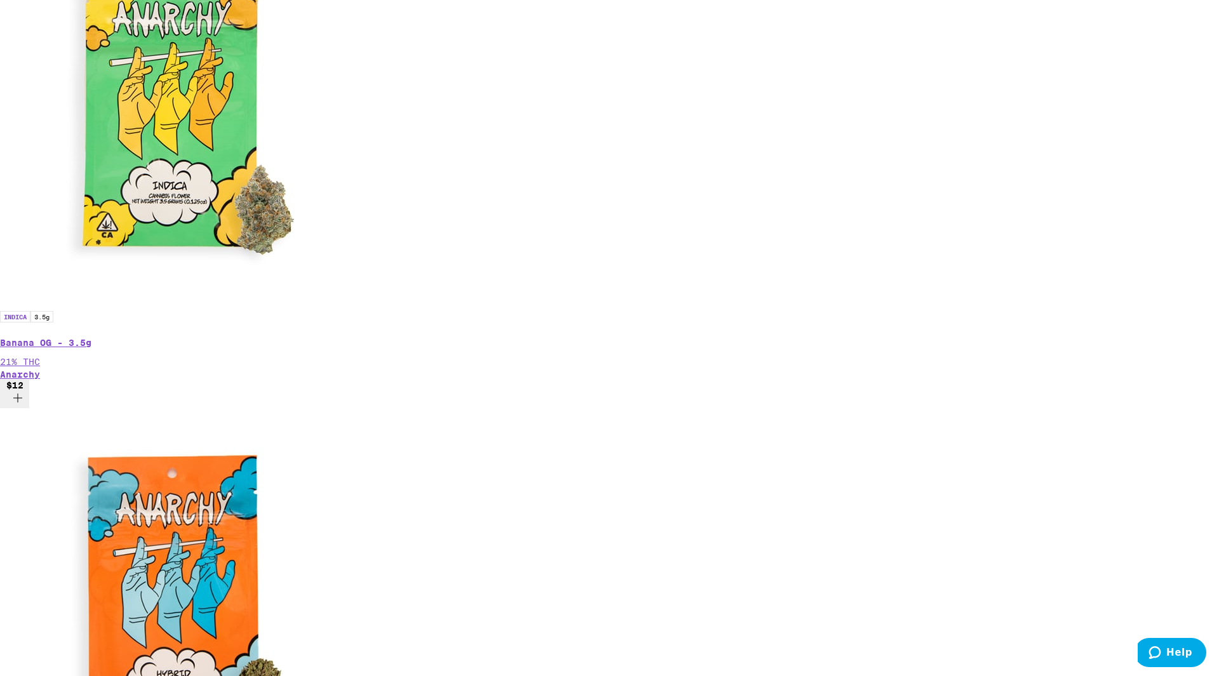
copy span "energetic"
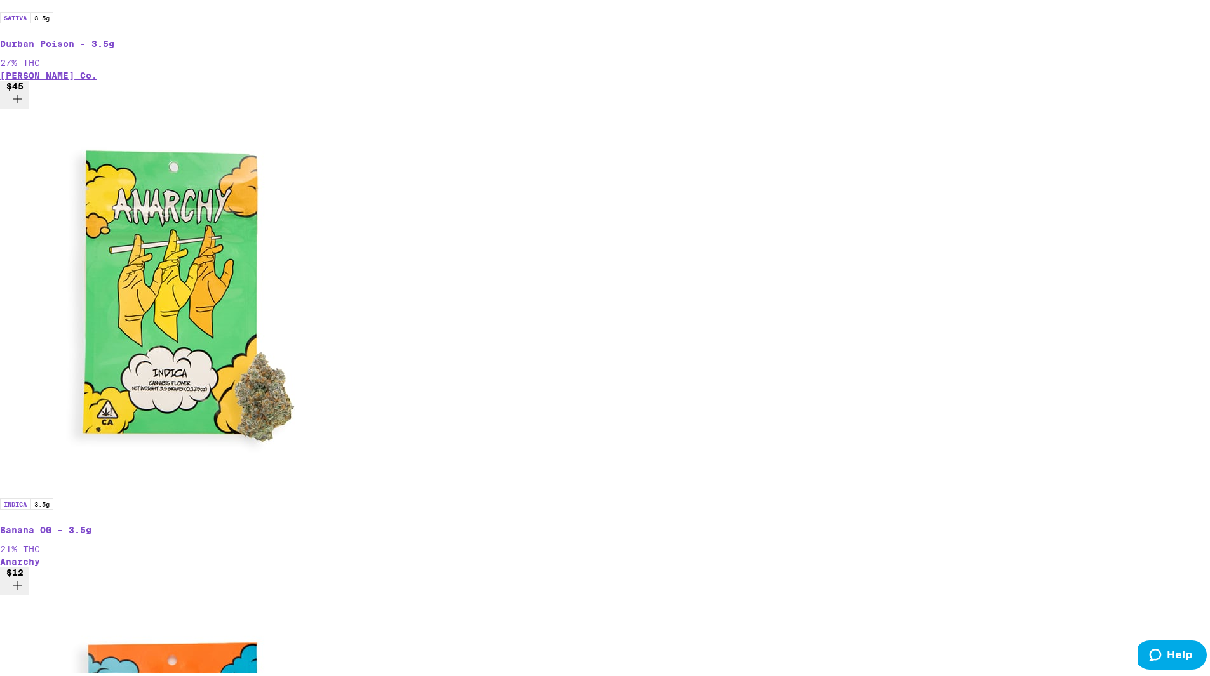
scroll to position [822, 0]
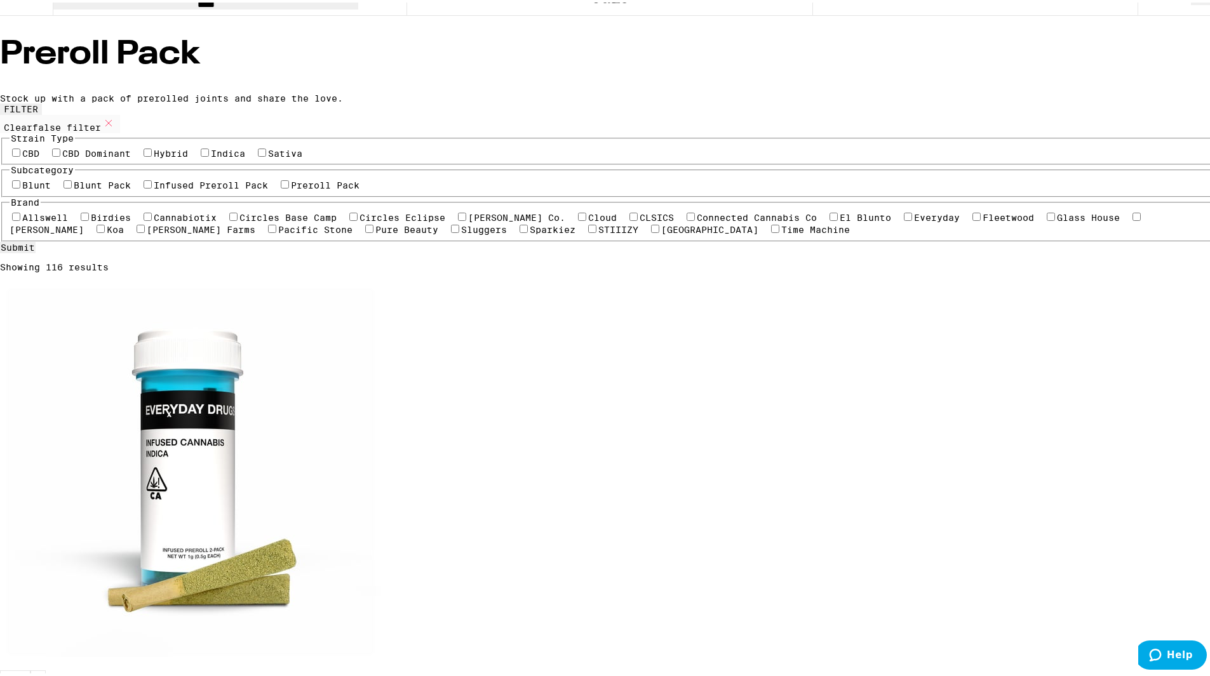
scroll to position [64, 0]
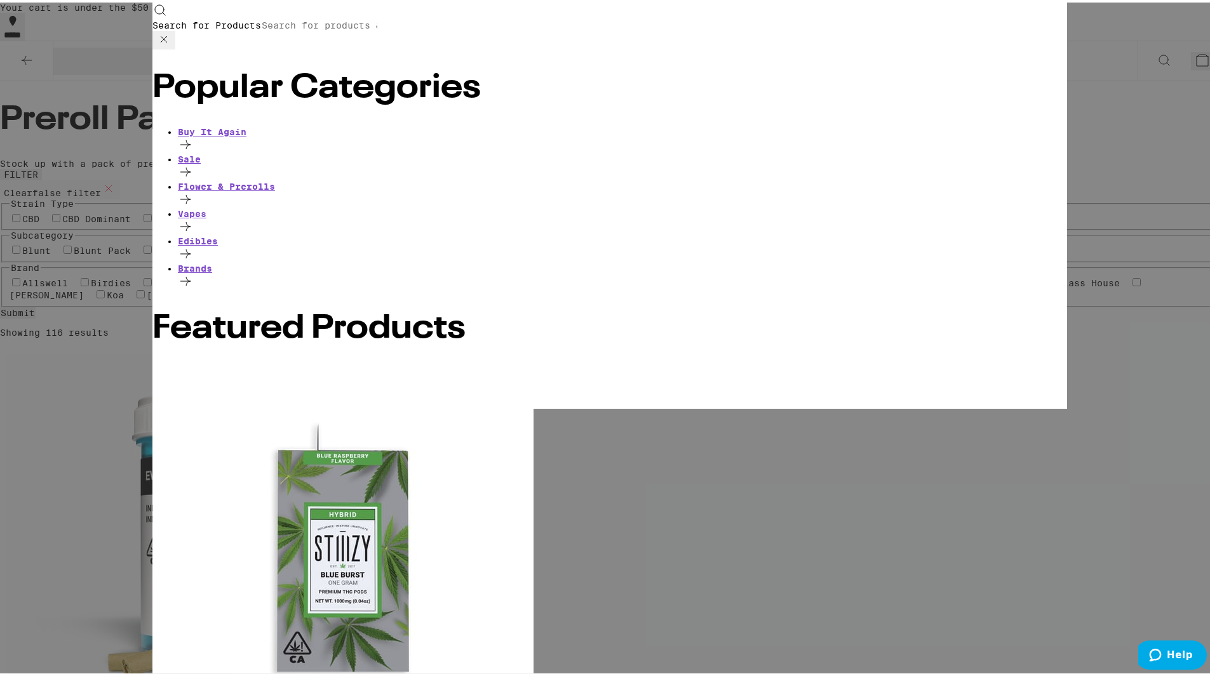
scroll to position [0, 0]
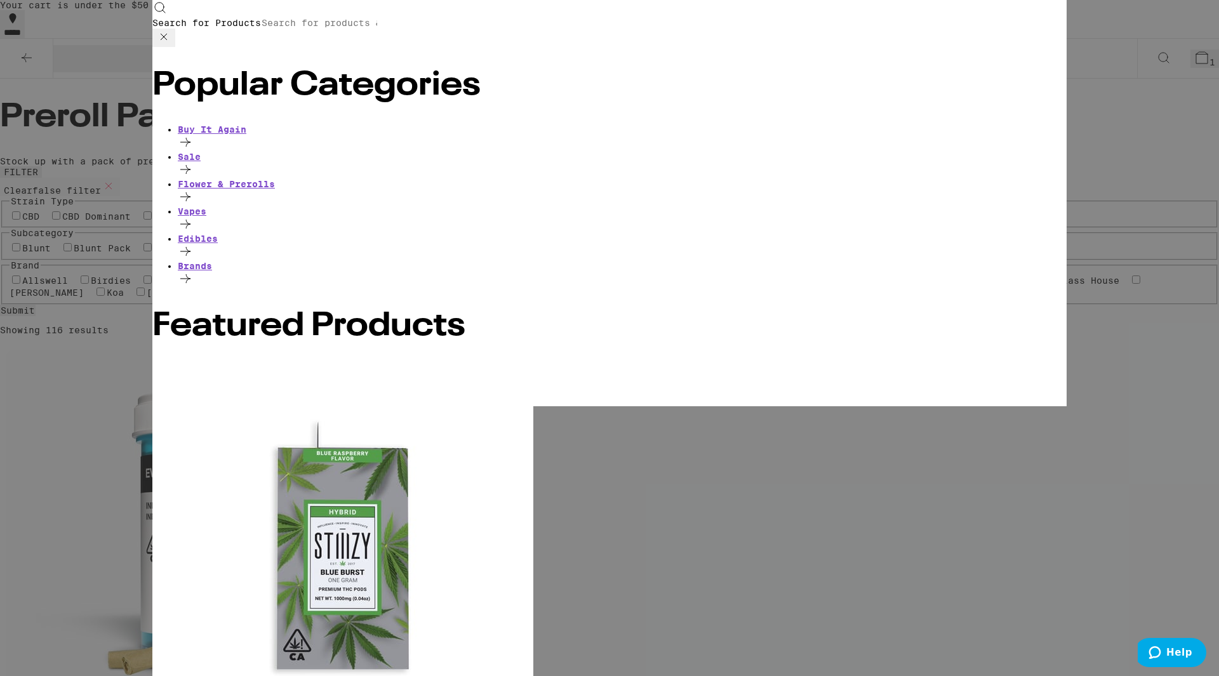
click at [84, 387] on div "Search for Products Popular Categories Buy It Again Sale Flower & Prerolls Vape…" at bounding box center [609, 338] width 1219 height 676
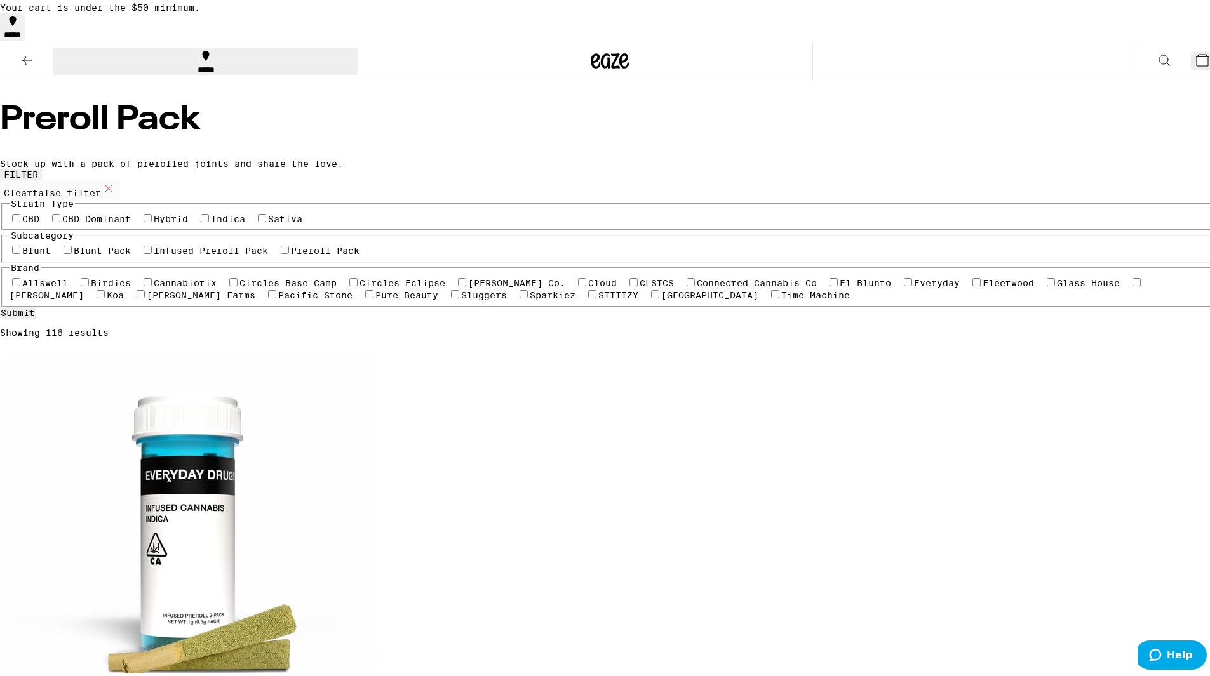
click at [268, 222] on label "Sativa" at bounding box center [285, 216] width 34 height 10
click at [258, 220] on input "Sativa" at bounding box center [262, 215] width 8 height 8
checkbox input "true"
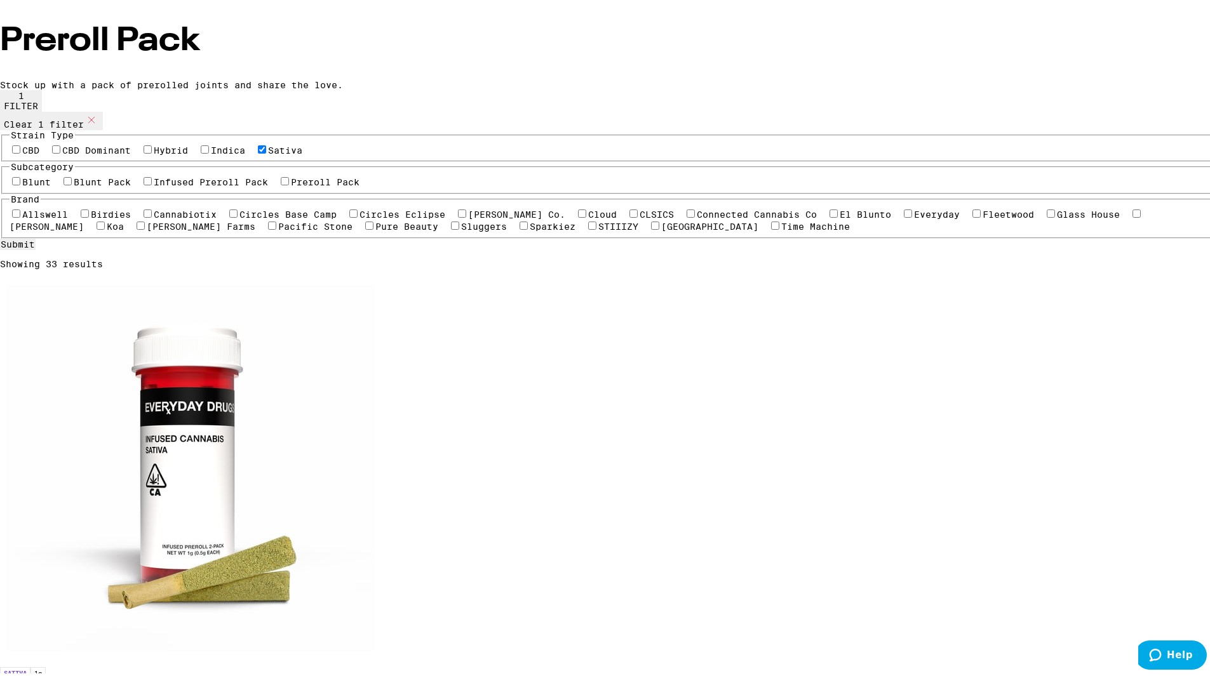
scroll to position [127, 0]
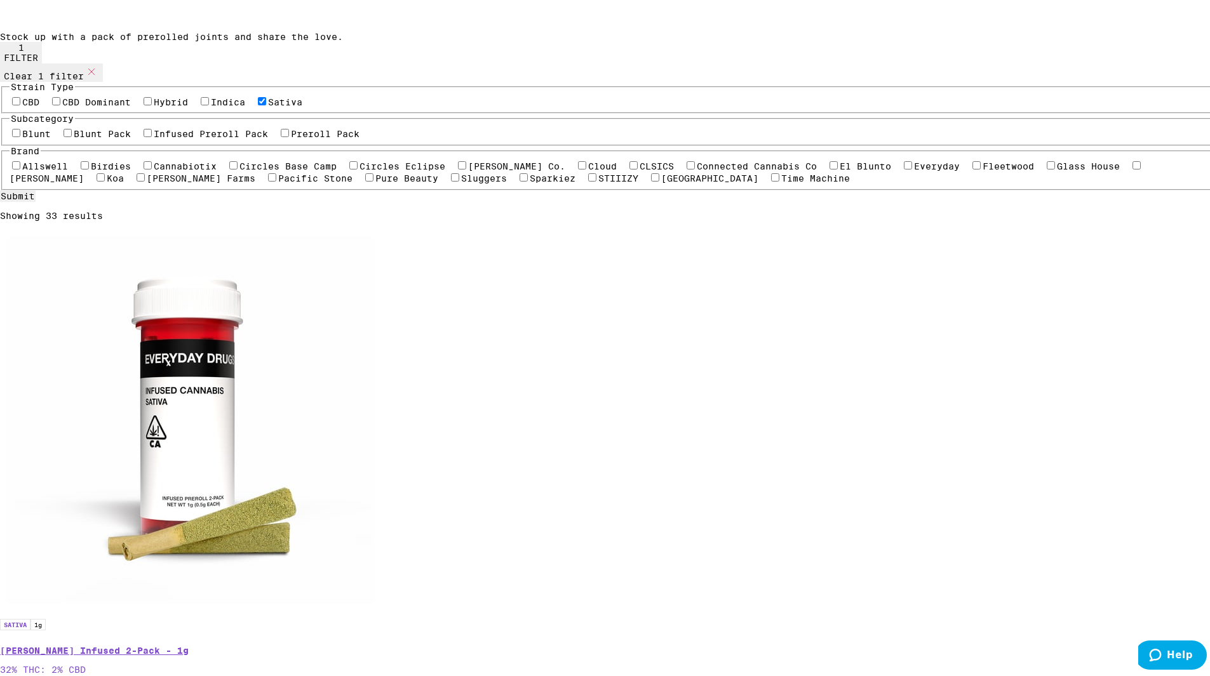
click at [291, 137] on label "Preroll Pack" at bounding box center [325, 131] width 69 height 10
click at [281, 135] on input "Preroll Pack" at bounding box center [285, 130] width 8 height 8
checkbox input "true"
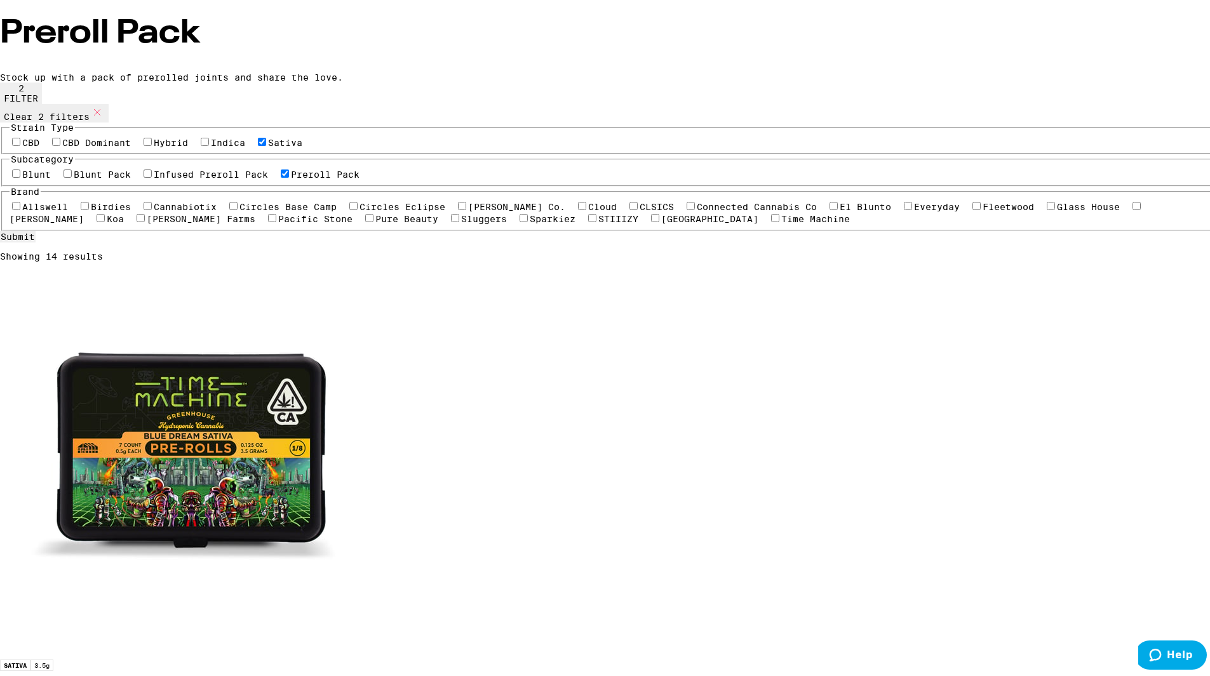
scroll to position [64, 0]
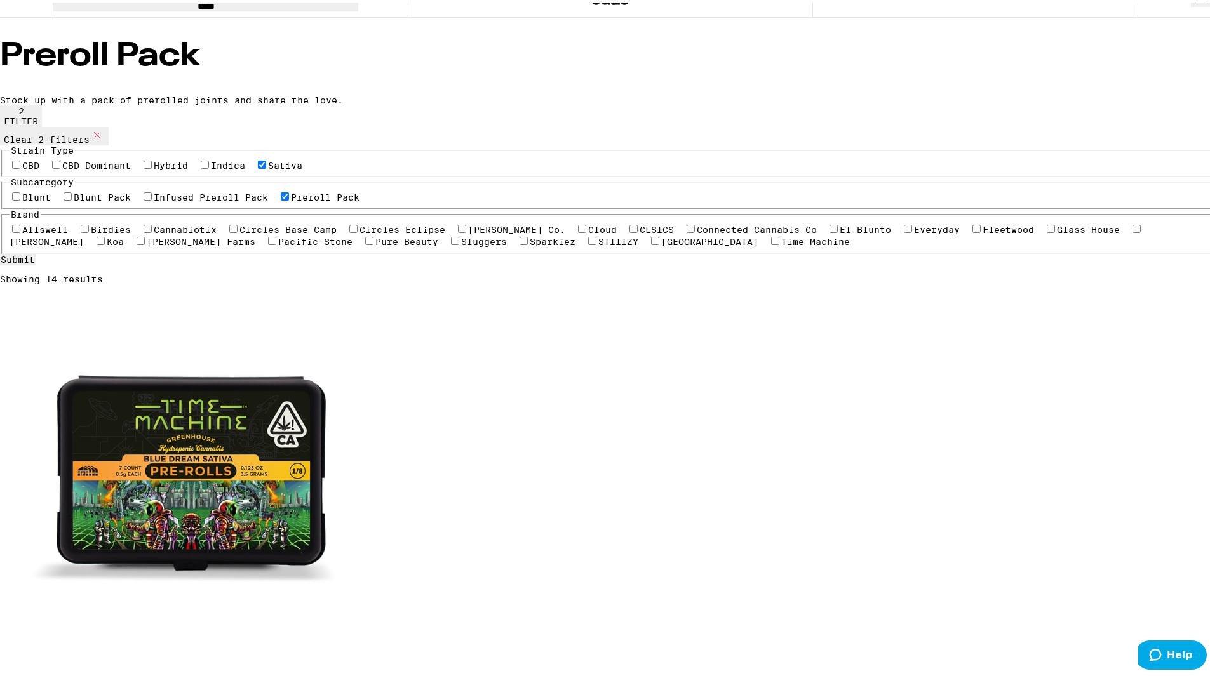
scroll to position [127, 0]
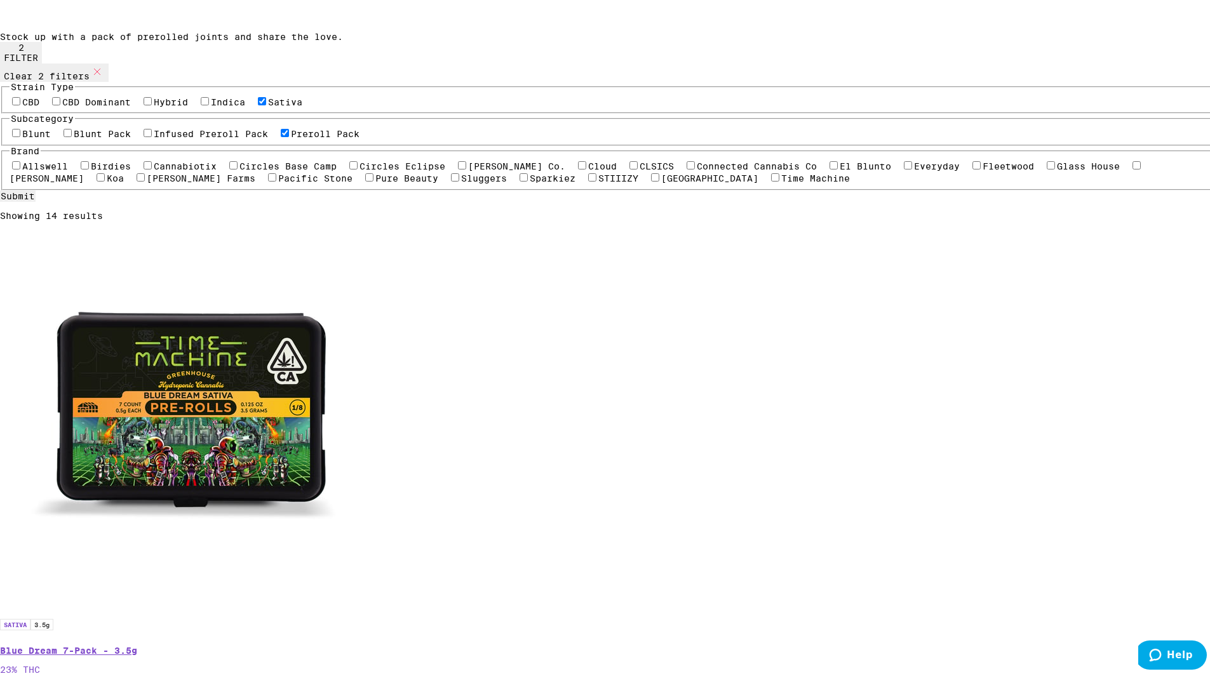
click at [131, 105] on label "CBD Dominant" at bounding box center [96, 100] width 69 height 10
click at [60, 103] on input "CBD Dominant" at bounding box center [56, 99] width 8 height 8
checkbox input "true"
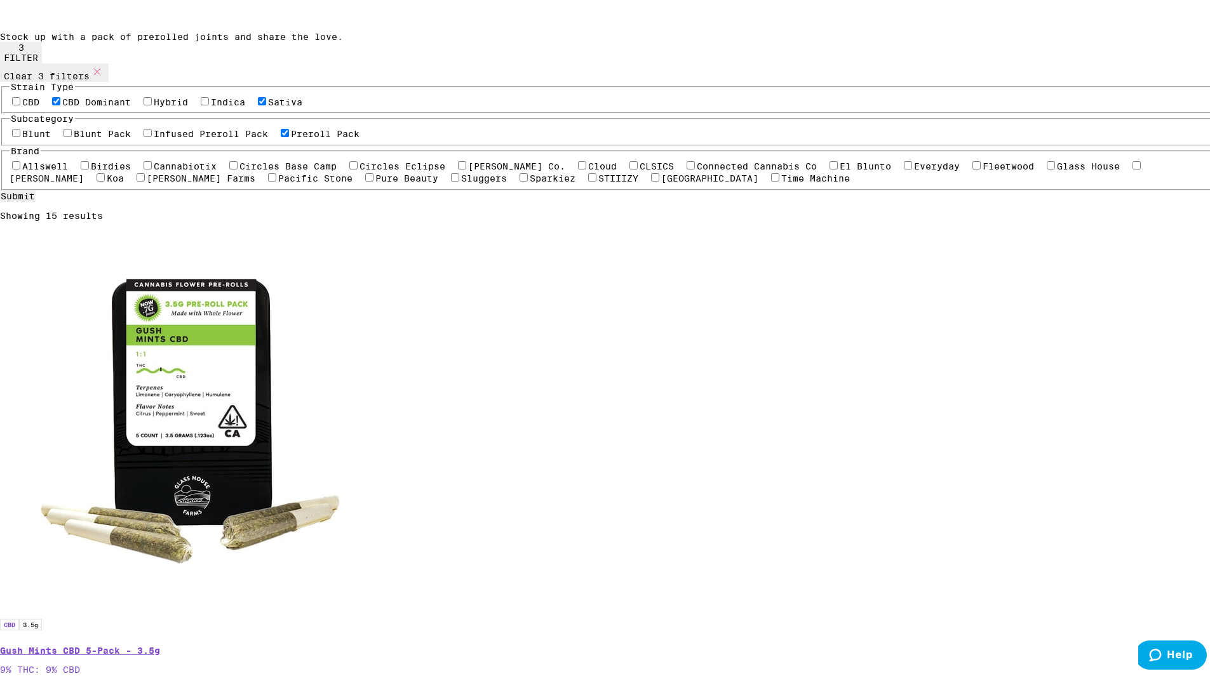
click at [268, 105] on label "Sativa" at bounding box center [285, 100] width 34 height 10
click at [258, 103] on input "Sativa" at bounding box center [262, 99] width 8 height 8
checkbox input "false"
click at [381, 227] on img "Open page for Gush Mints CBD 5-Pack - 3.5g from Glass House" at bounding box center [190, 417] width 381 height 381
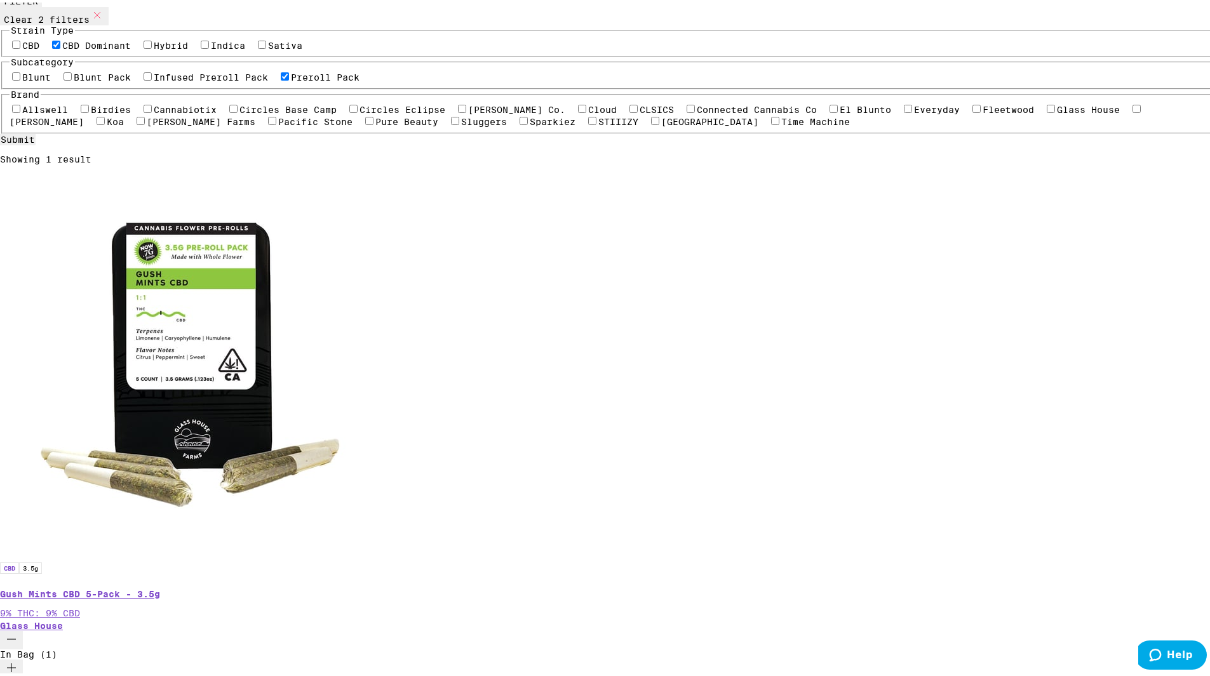
scroll to position [191, 0]
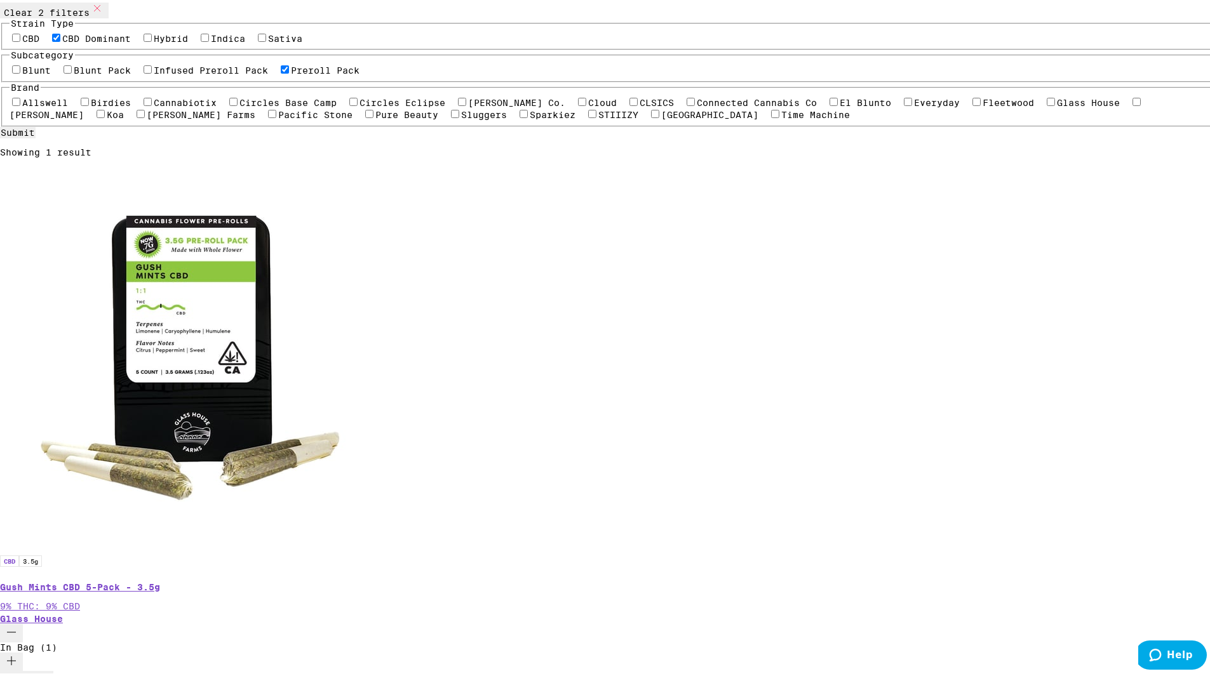
click at [291, 73] on label "Preroll Pack" at bounding box center [325, 68] width 69 height 10
click at [281, 71] on input "Preroll Pack" at bounding box center [285, 67] width 8 height 8
checkbox input "false"
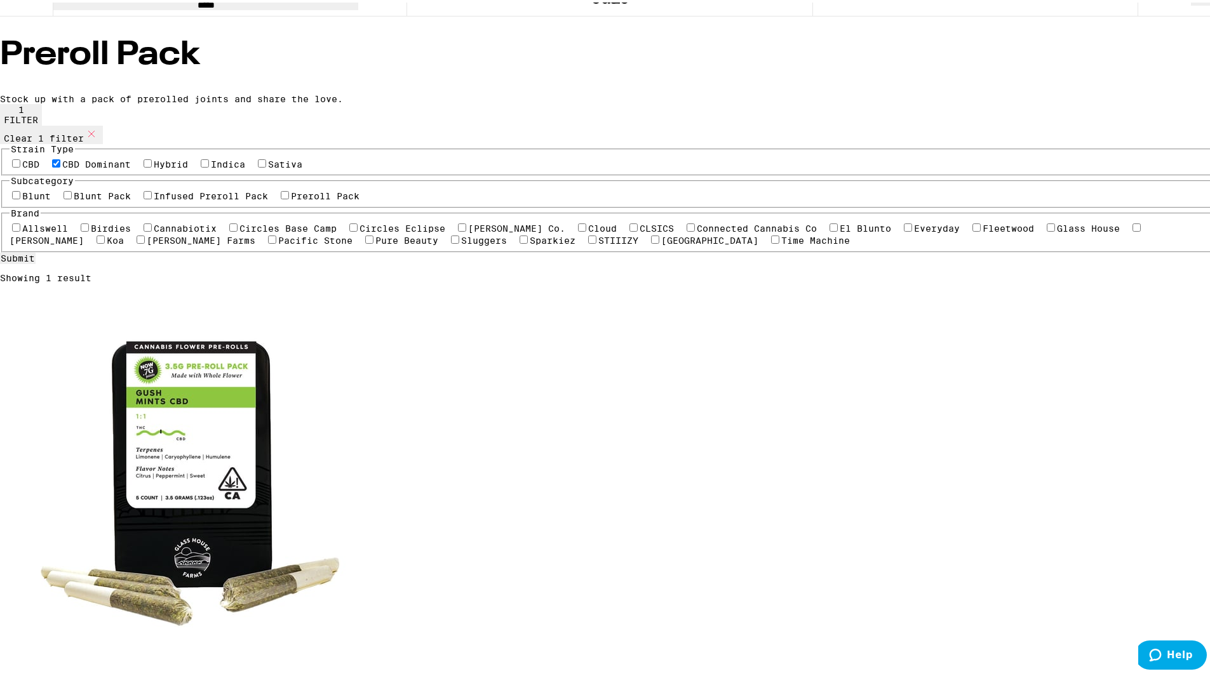
scroll to position [64, 0]
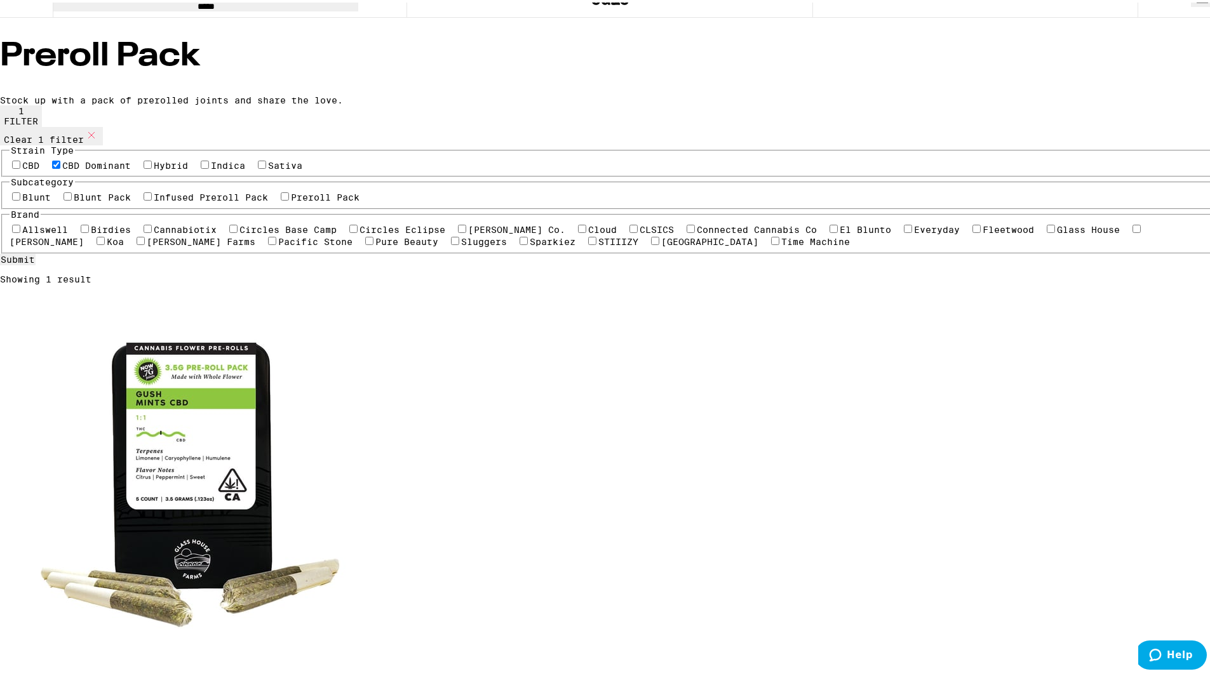
click at [268, 168] on label "Sativa" at bounding box center [285, 163] width 34 height 10
click at [258, 166] on input "Sativa" at bounding box center [262, 162] width 8 height 8
checkbox input "true"
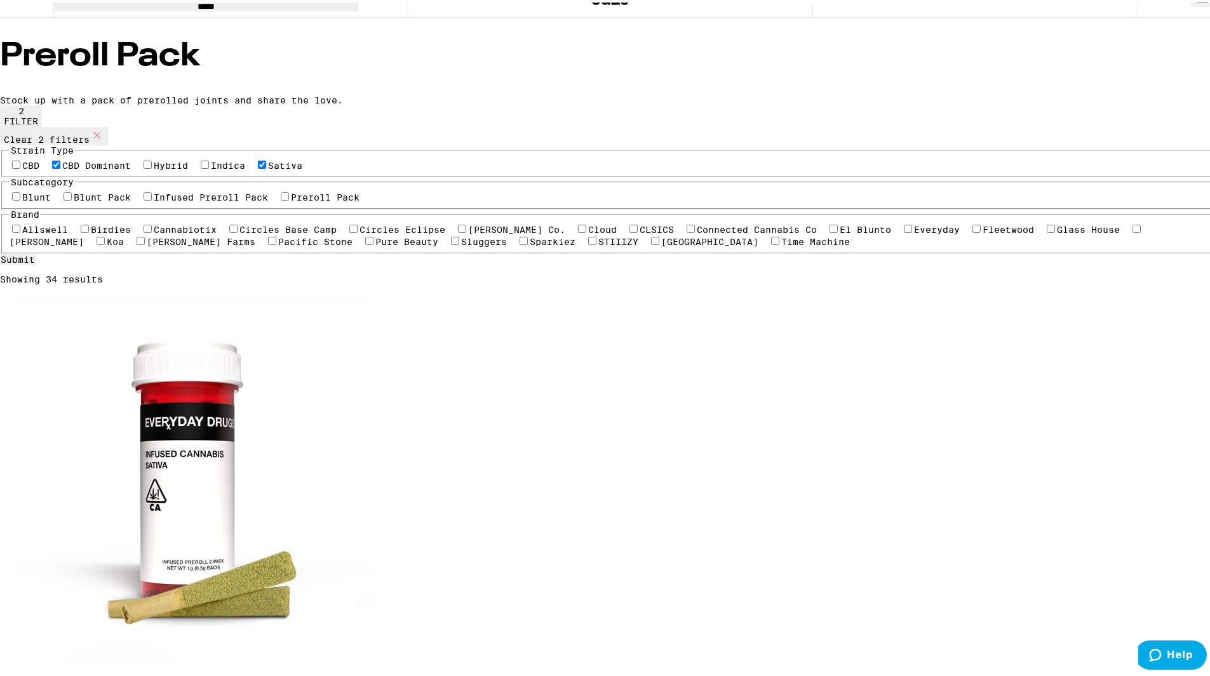
click at [131, 168] on label "CBD Dominant" at bounding box center [96, 163] width 69 height 10
click at [60, 166] on input "CBD Dominant" at bounding box center [56, 162] width 8 height 8
checkbox input "false"
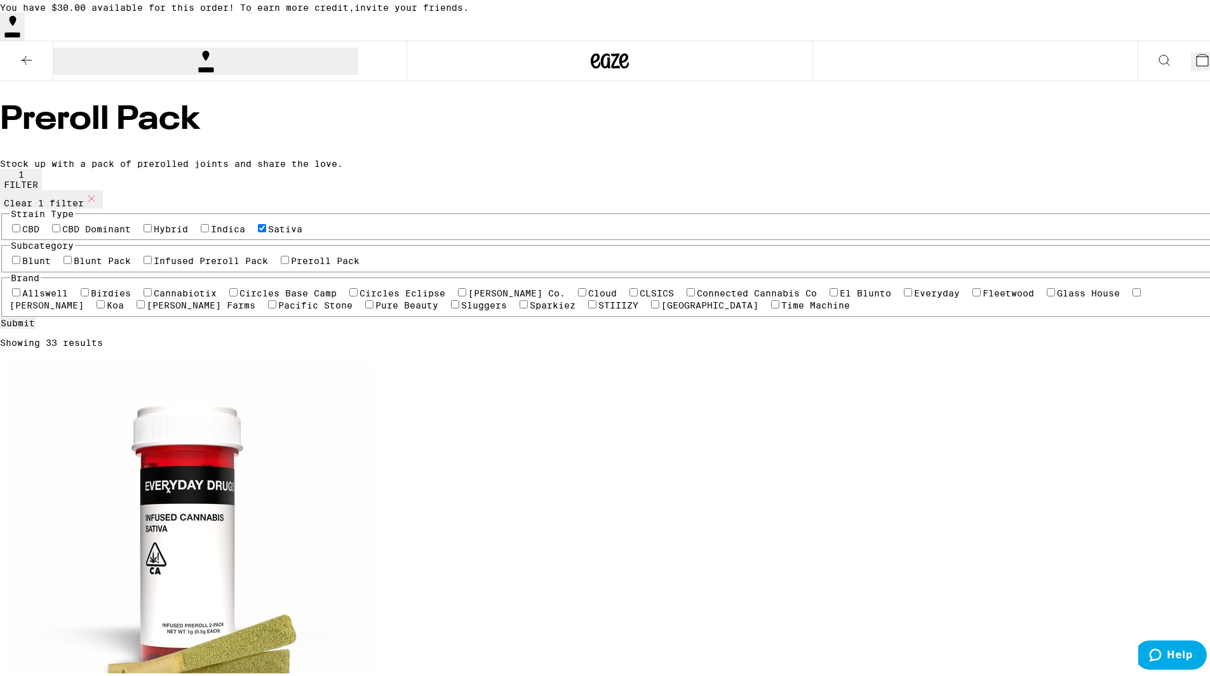
click at [36, 65] on button at bounding box center [26, 59] width 53 height 40
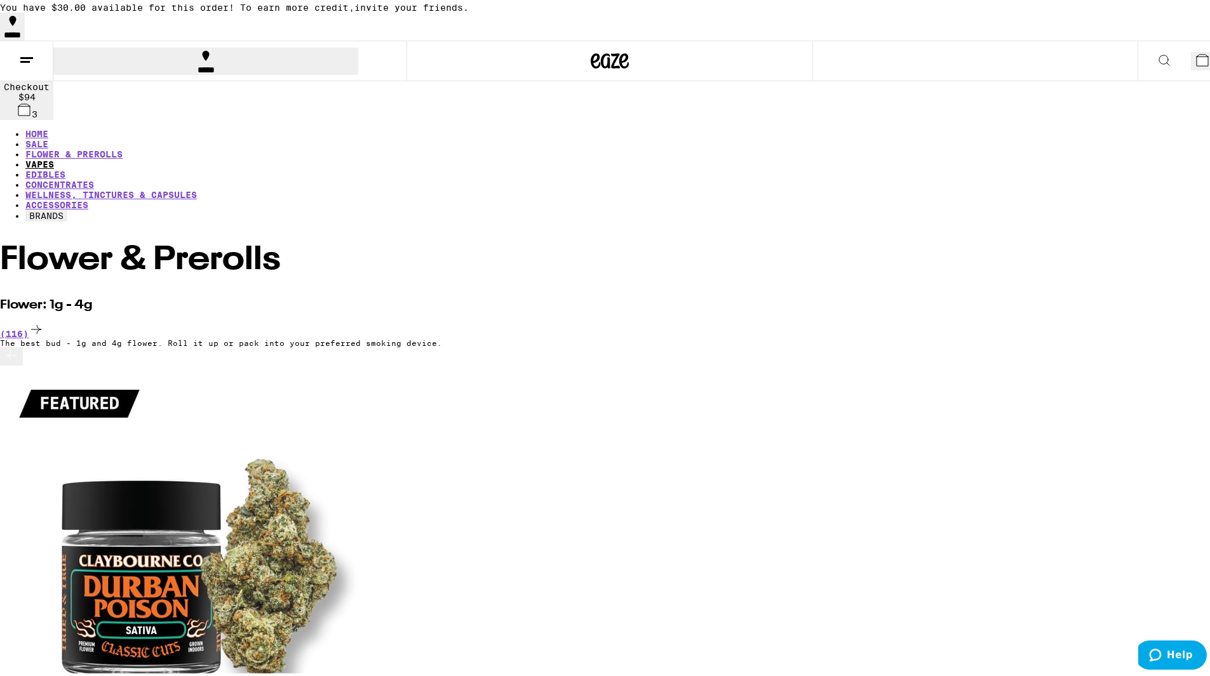
click at [54, 157] on link "VAPES" at bounding box center [39, 162] width 29 height 10
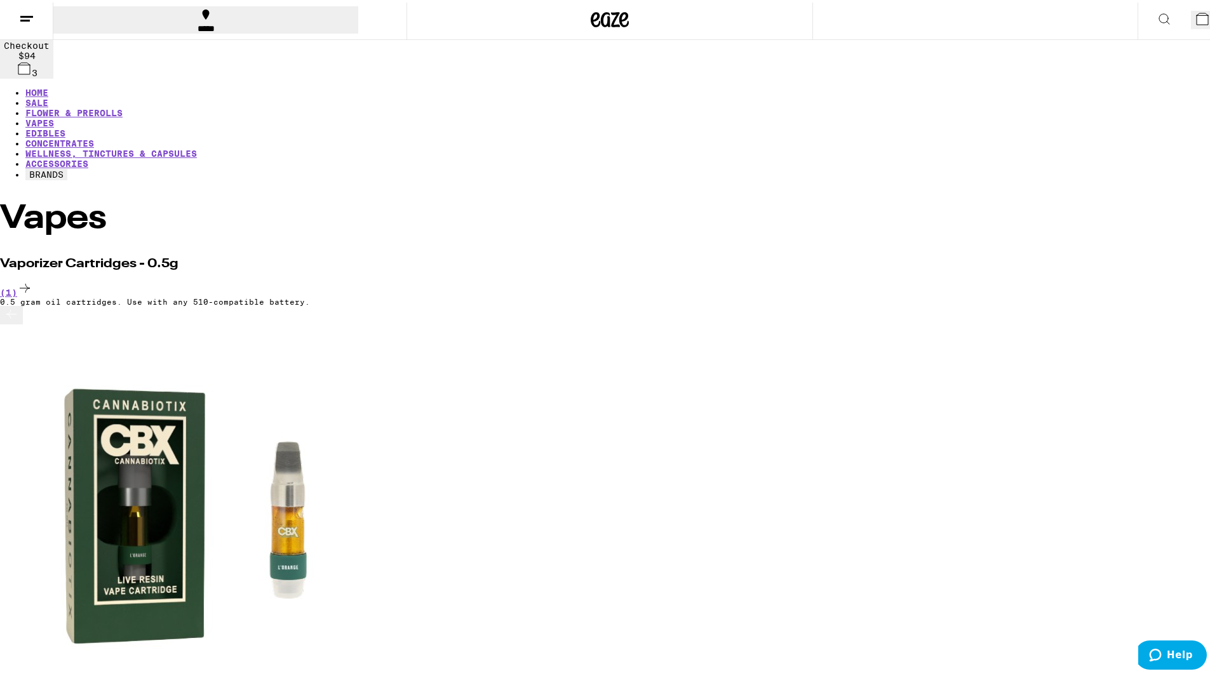
scroll to position [64, 0]
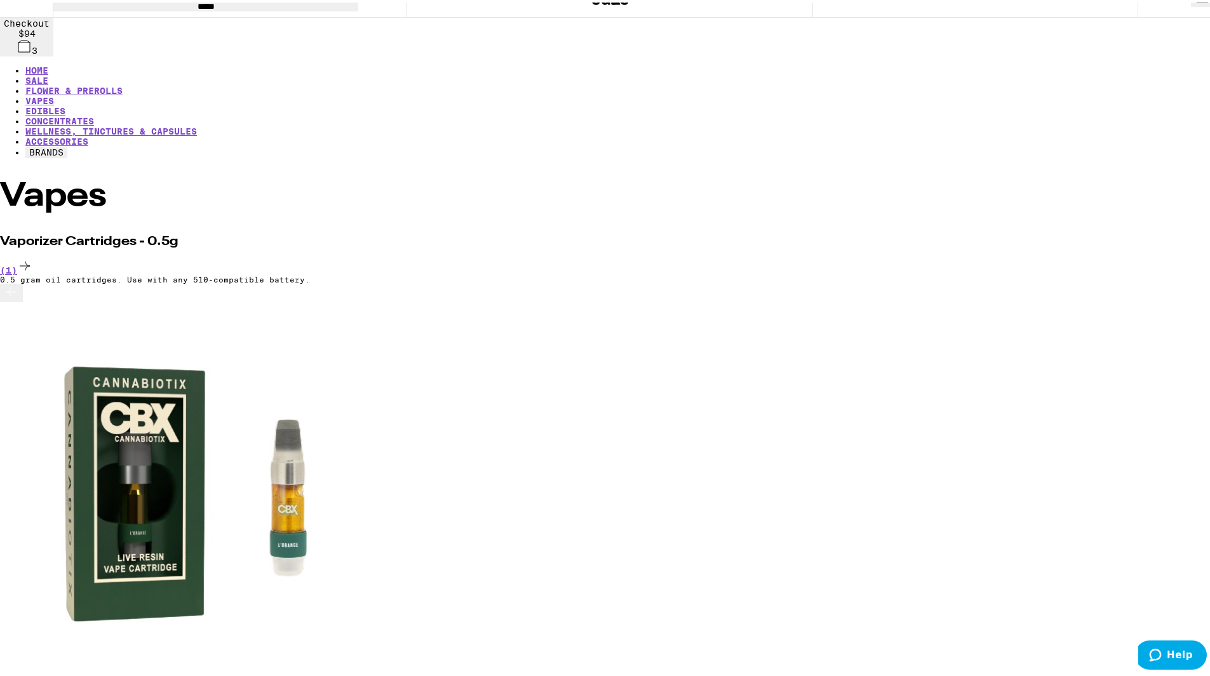
click at [231, 300] on img "Open page for L'Orange Live Resin - 0.5g from Cannabiotix" at bounding box center [190, 490] width 381 height 381
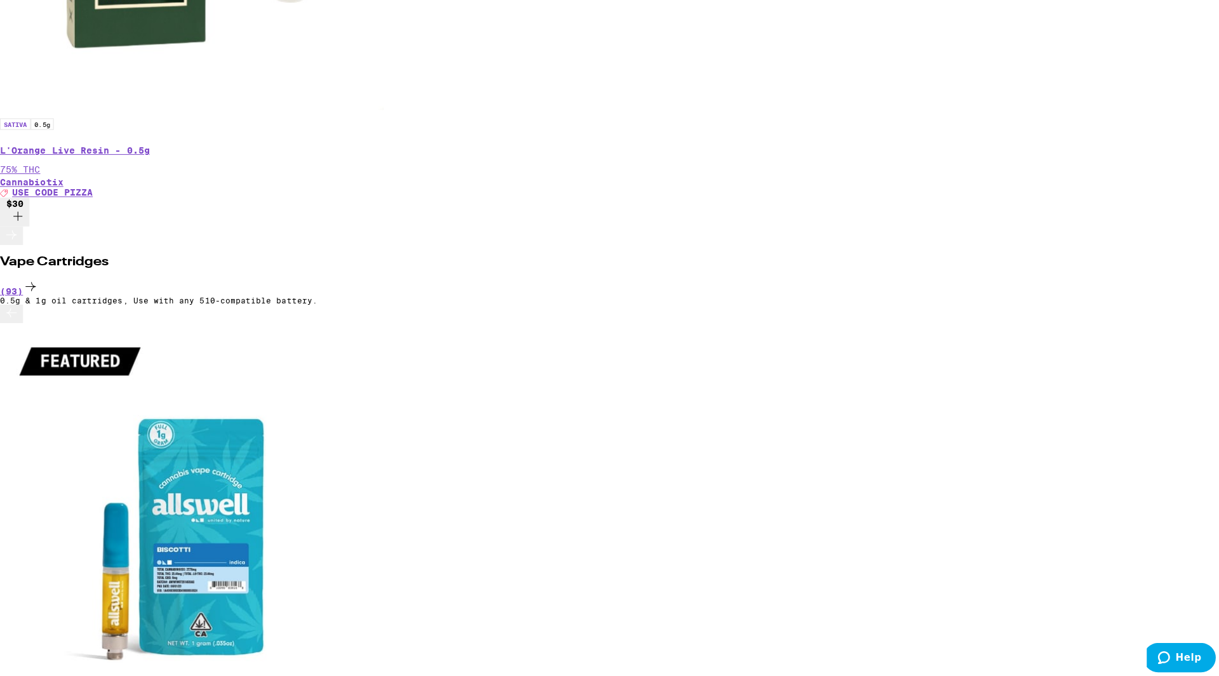
scroll to position [699, 0]
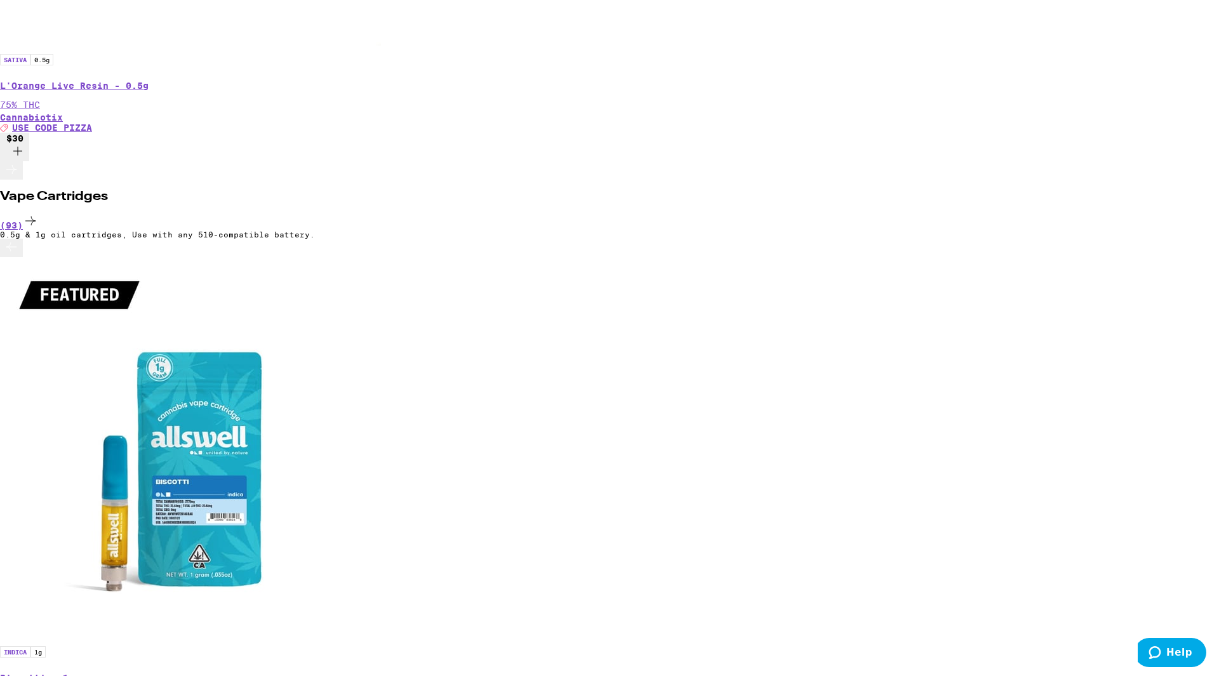
drag, startPoint x: 287, startPoint y: 145, endPoint x: 652, endPoint y: 144, distance: 365.2
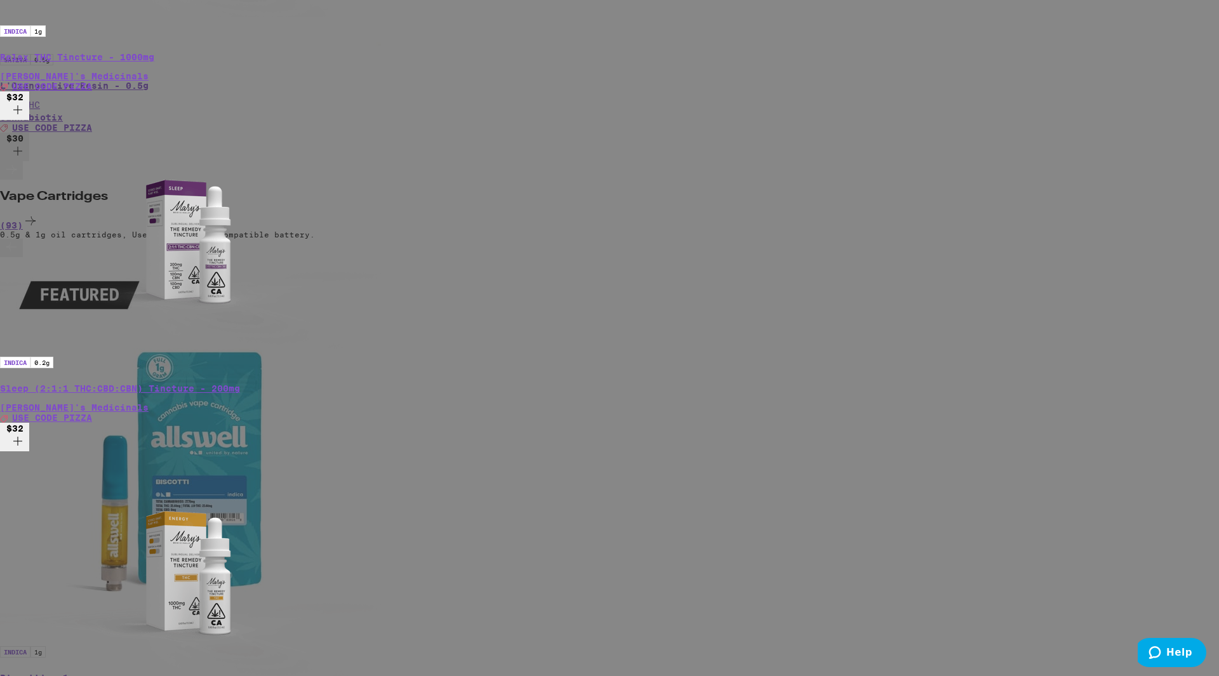
scroll to position [18, 0]
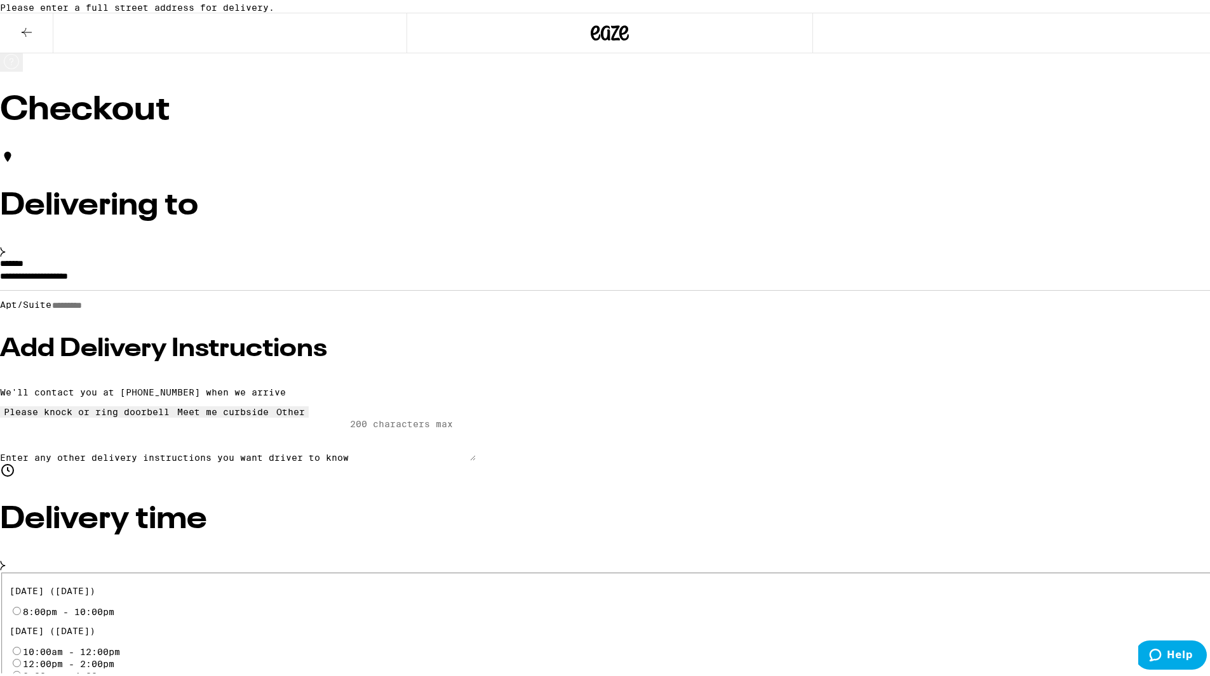
click at [417, 288] on input "**********" at bounding box center [609, 277] width 1219 height 22
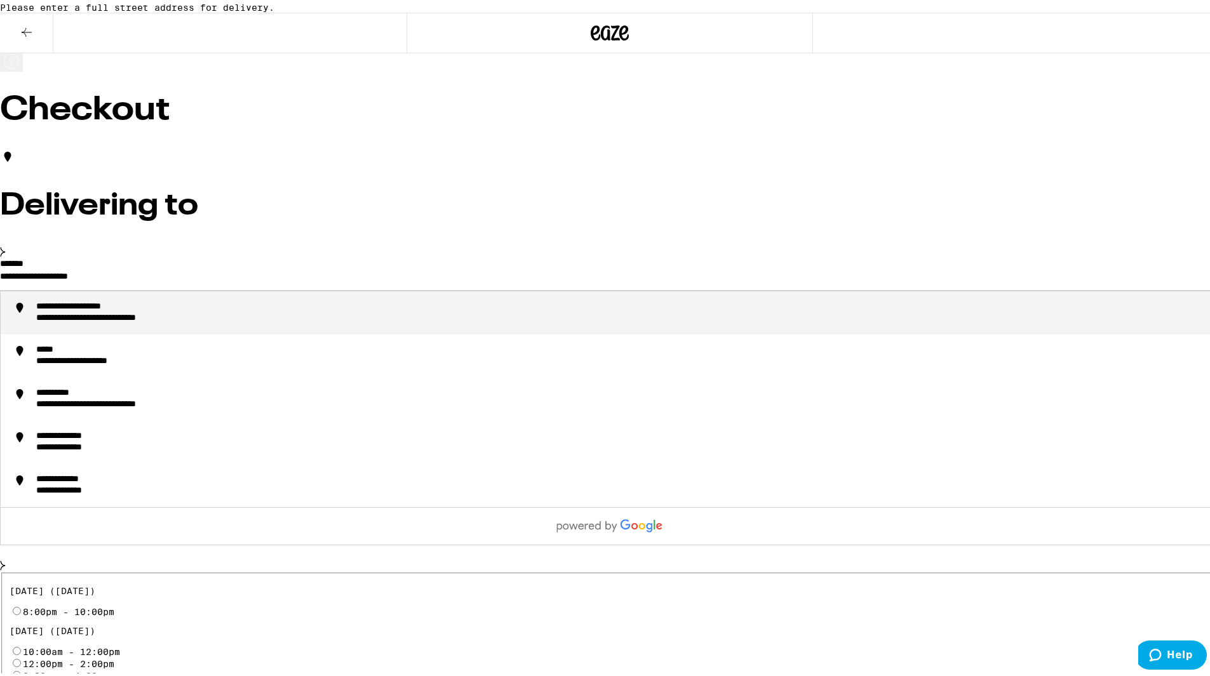
drag, startPoint x: 442, startPoint y: 297, endPoint x: 232, endPoint y: 290, distance: 210.3
click at [151, 311] on div "**********" at bounding box center [93, 304] width 115 height 11
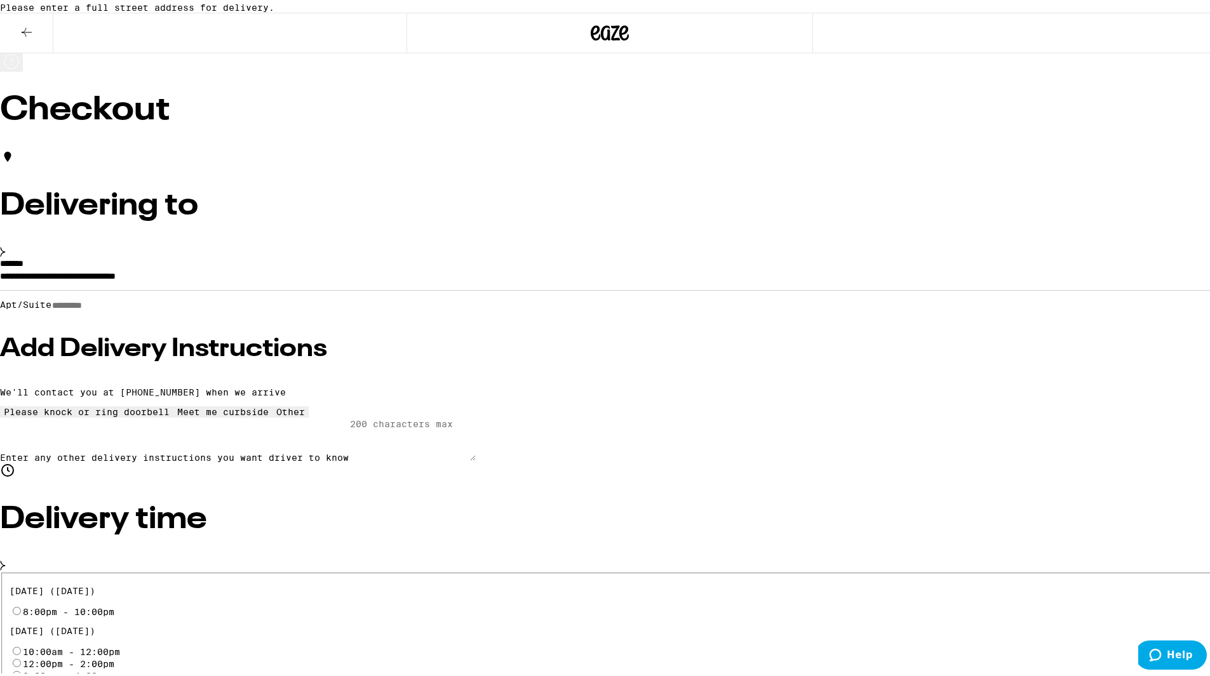
type input "**********"
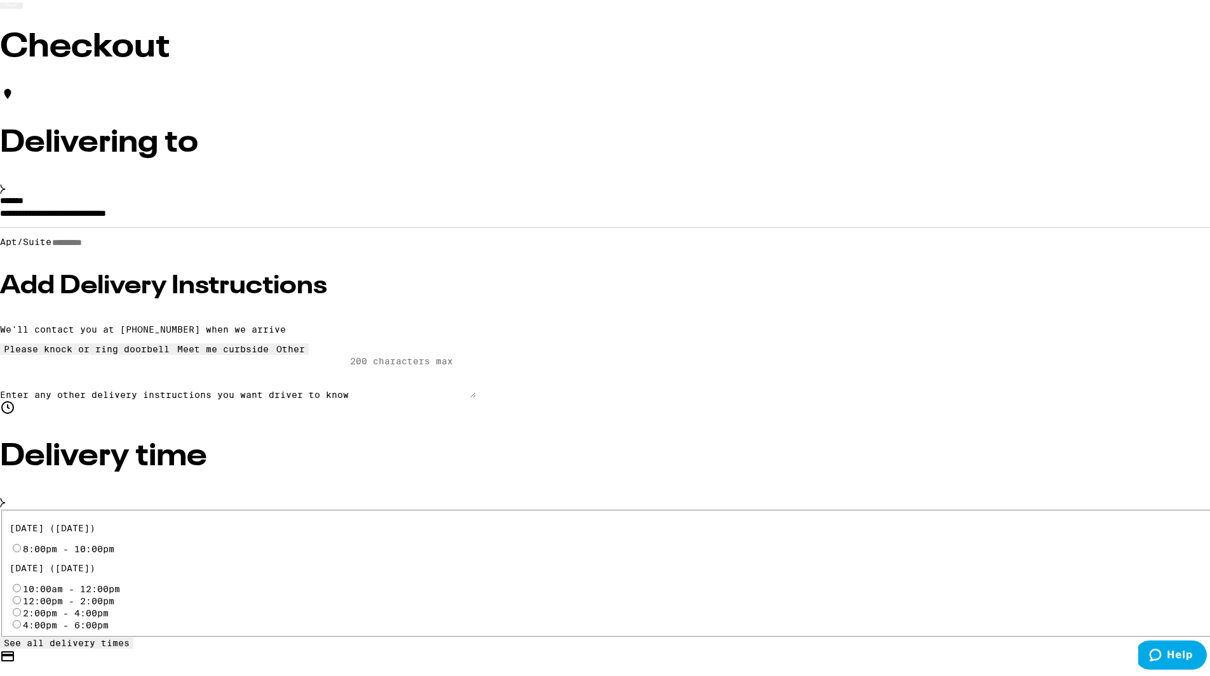
scroll to position [64, 0]
click at [21, 541] on input "8:00pm - 10:00pm" at bounding box center [17, 545] width 8 height 8
radio input "true"
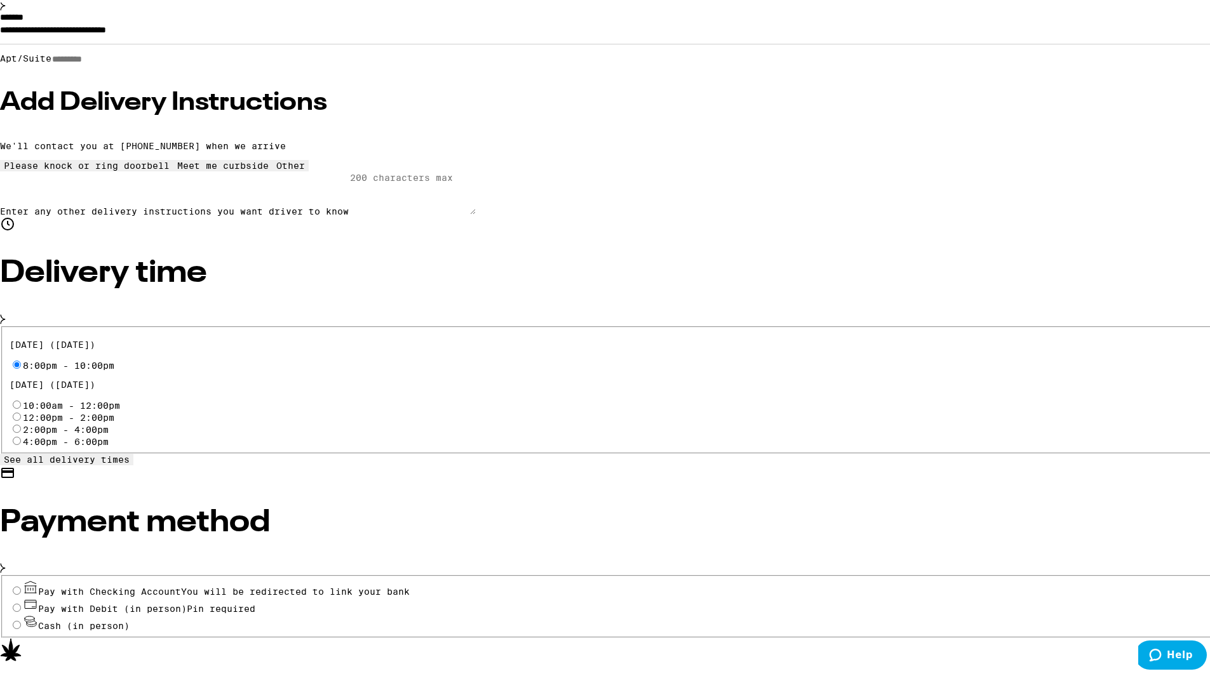
scroll to position [254, 0]
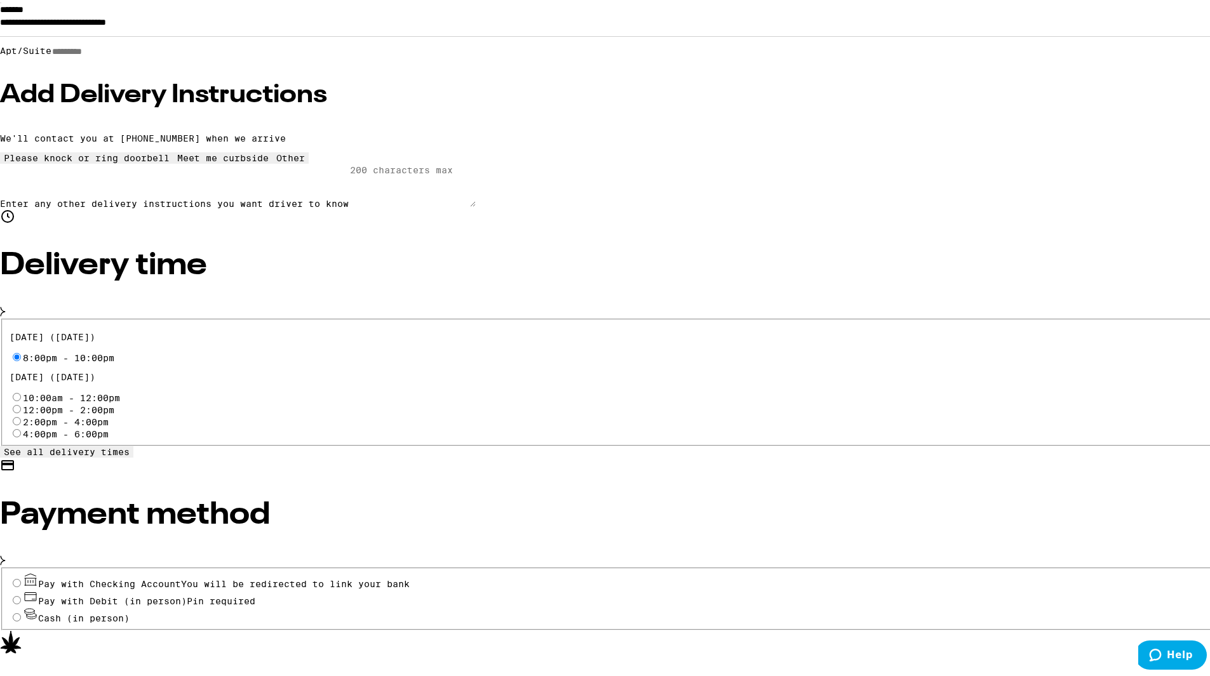
click at [21, 594] on input "Pay with Debit (in person) Pin required" at bounding box center [17, 598] width 8 height 8
radio input "true"
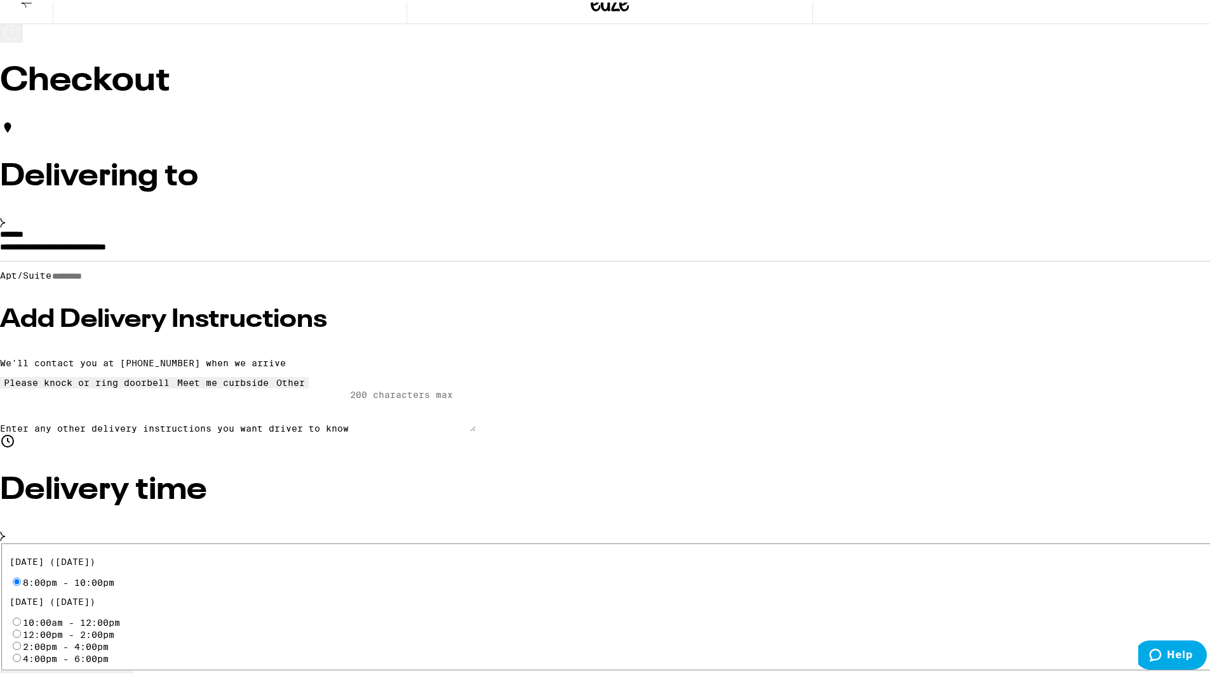
scroll to position [0, 0]
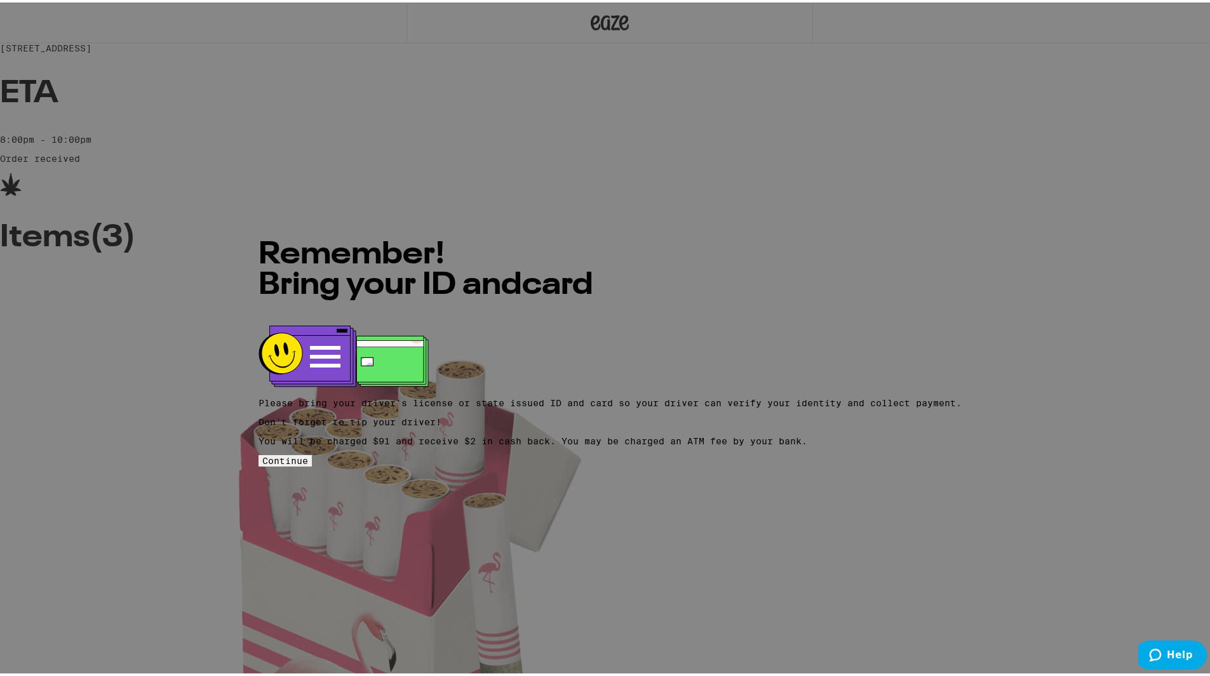
click at [308, 453] on span "Continue" at bounding box center [285, 458] width 46 height 10
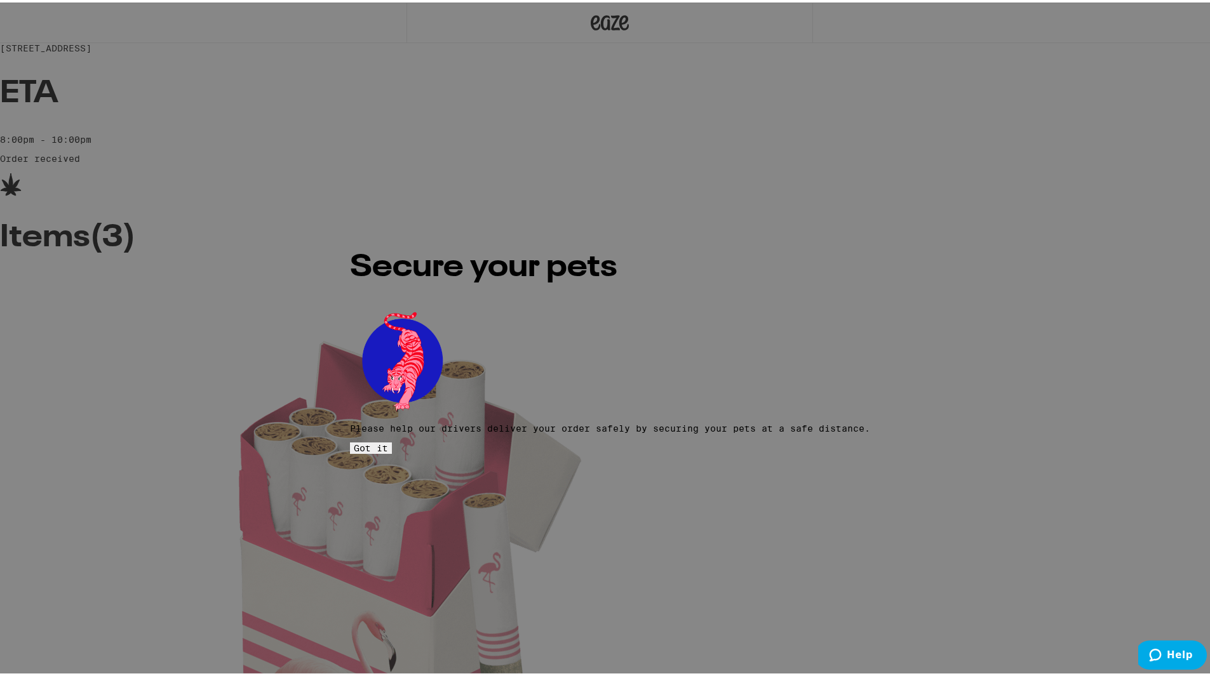
click at [392, 440] on button "Got it" at bounding box center [371, 445] width 42 height 11
